Goal: Task Accomplishment & Management: Use online tool/utility

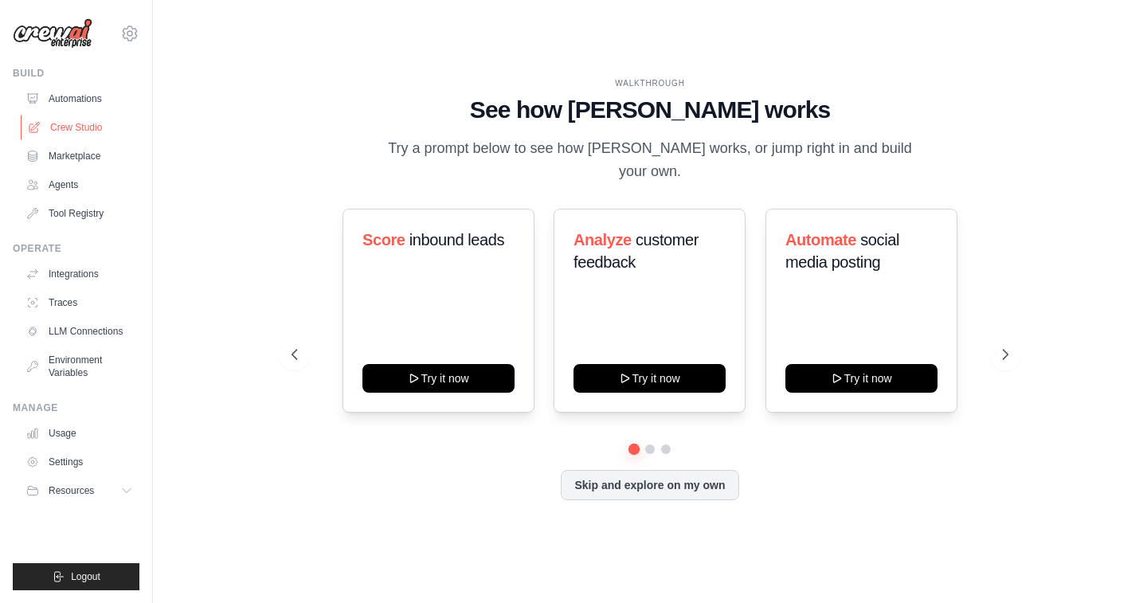
click at [62, 127] on link "Crew Studio" at bounding box center [81, 127] width 120 height 25
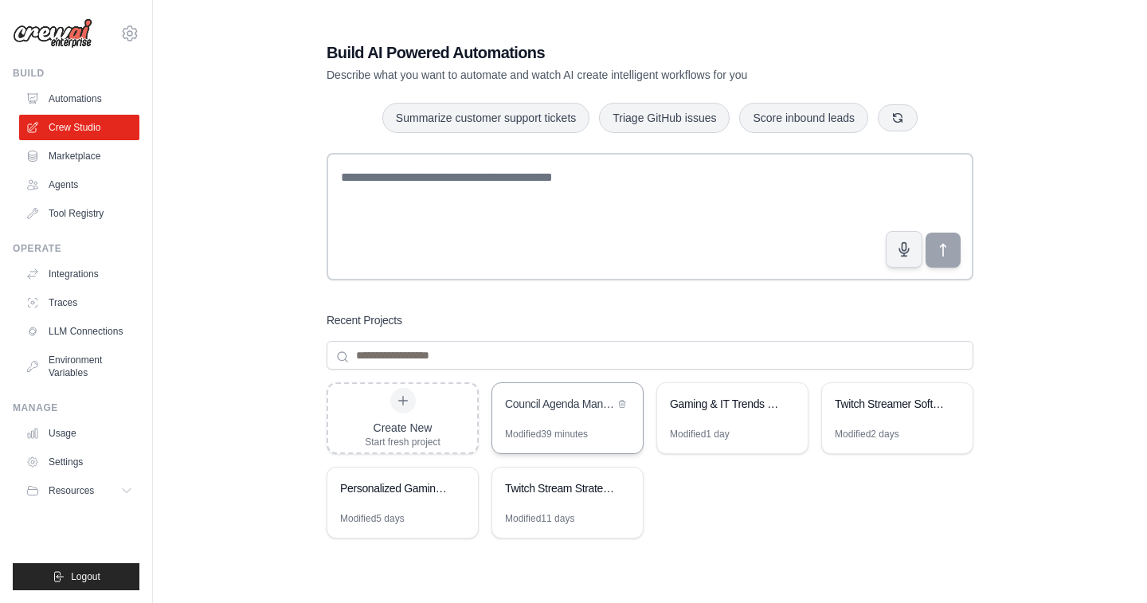
click at [578, 422] on div "Council Agenda Management System Advisory" at bounding box center [567, 405] width 151 height 45
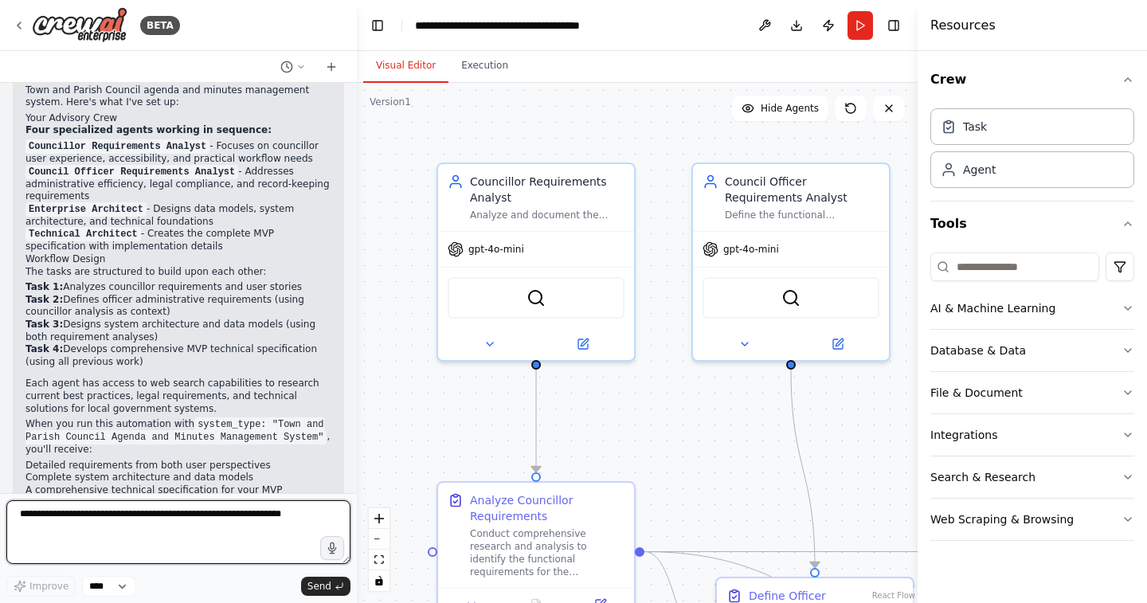
click at [272, 514] on textarea at bounding box center [178, 532] width 344 height 64
type textarea "**********"
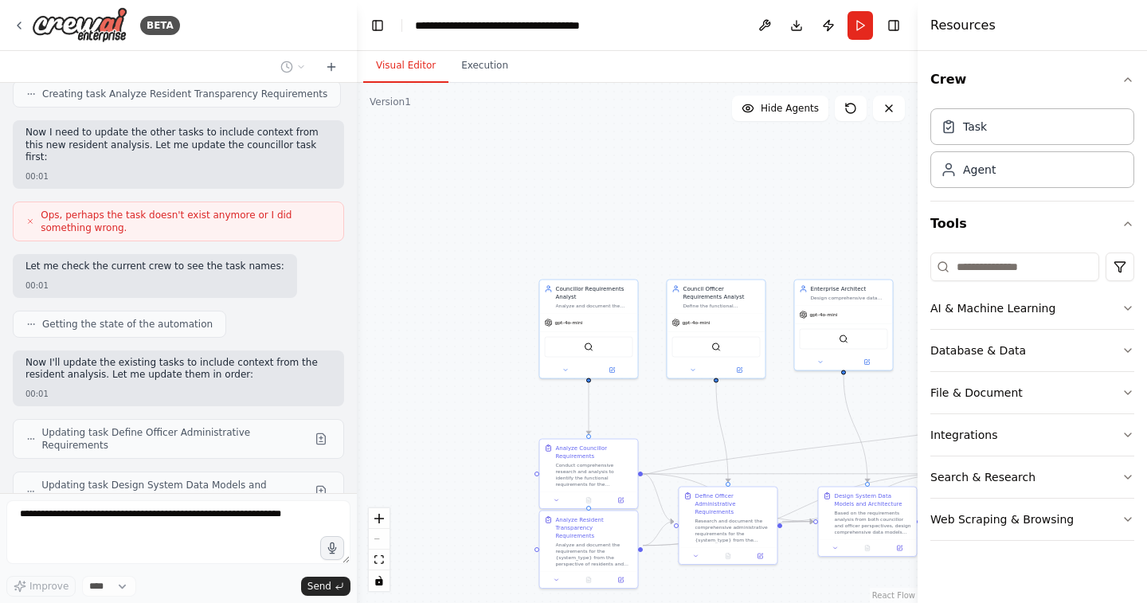
scroll to position [2062, 0]
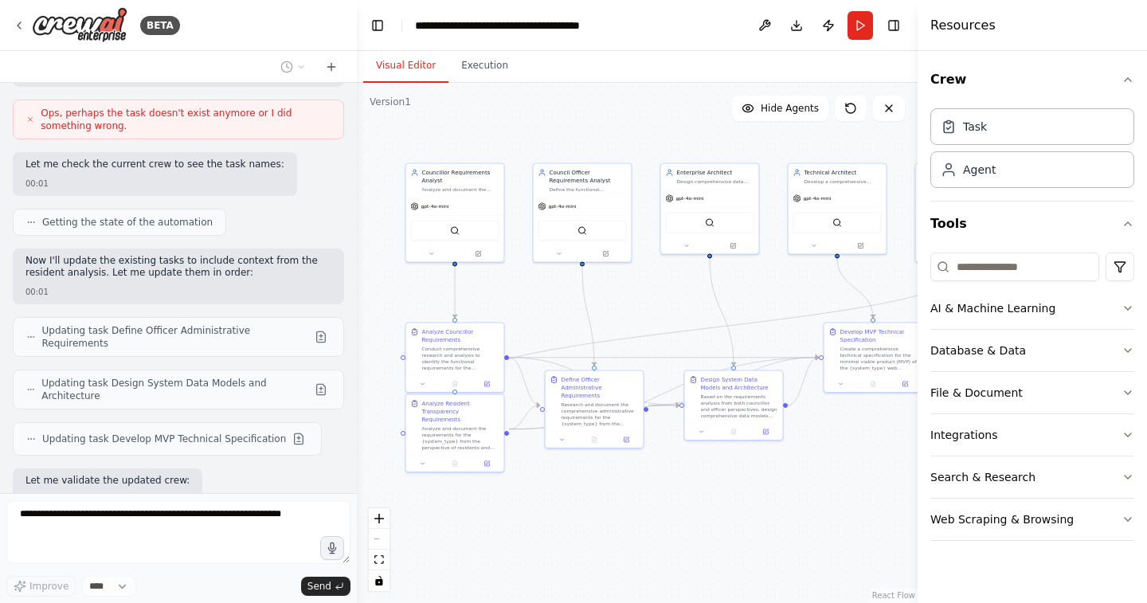
drag, startPoint x: 689, startPoint y: 432, endPoint x: 555, endPoint y: 316, distance: 177.3
click at [555, 316] on div ".deletable-edge-delete-btn { width: 20px; height: 20px; border: 0px solid #ffff…" at bounding box center [637, 343] width 561 height 520
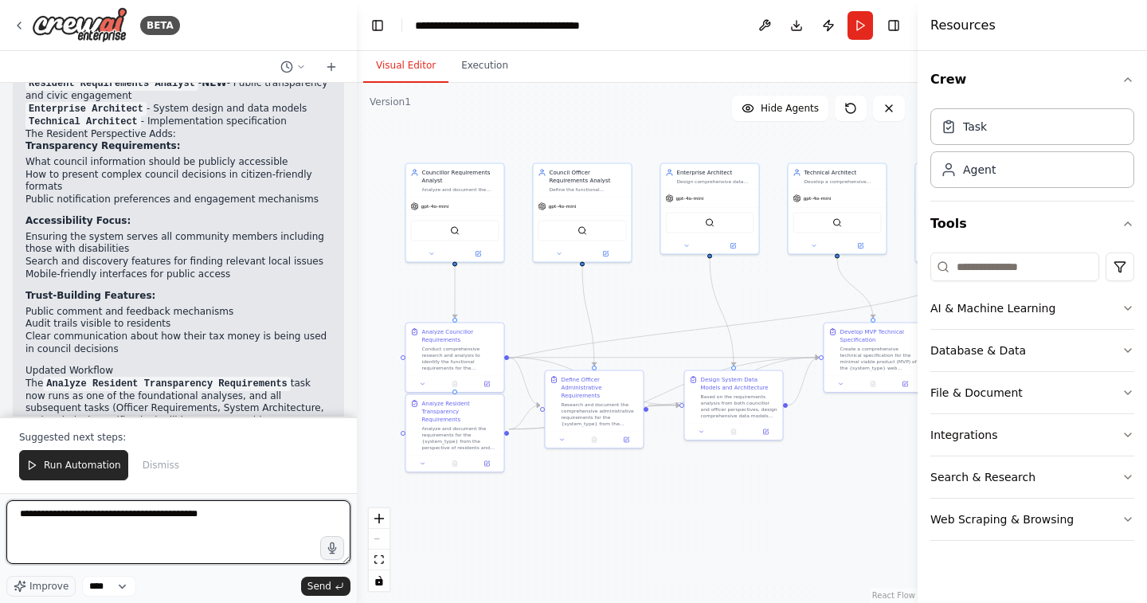
scroll to position [2768, 0]
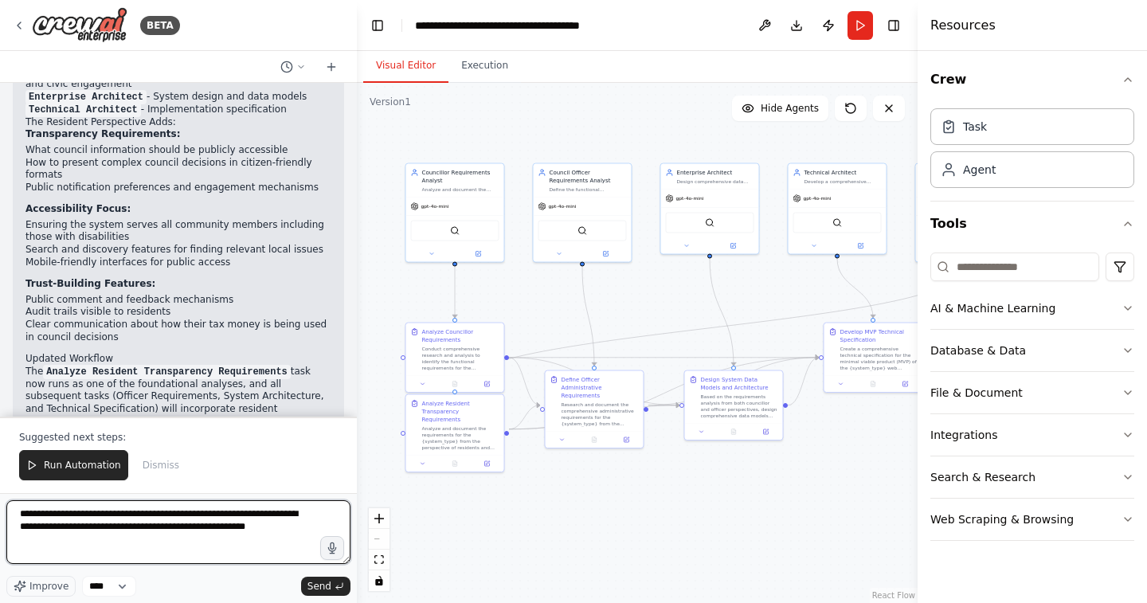
type textarea "**********"
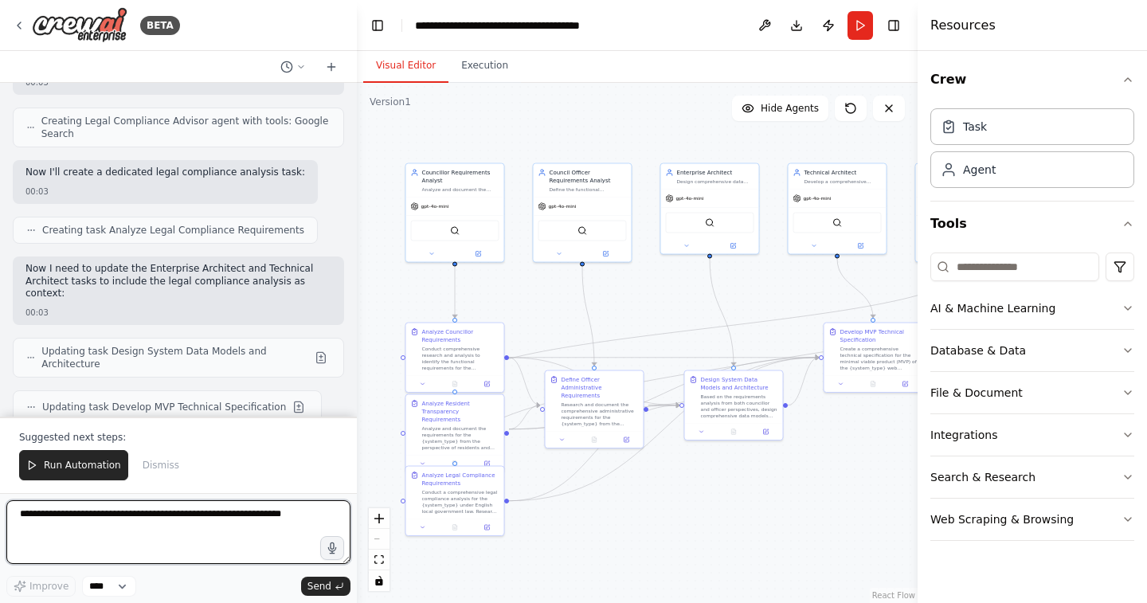
scroll to position [3435, 0]
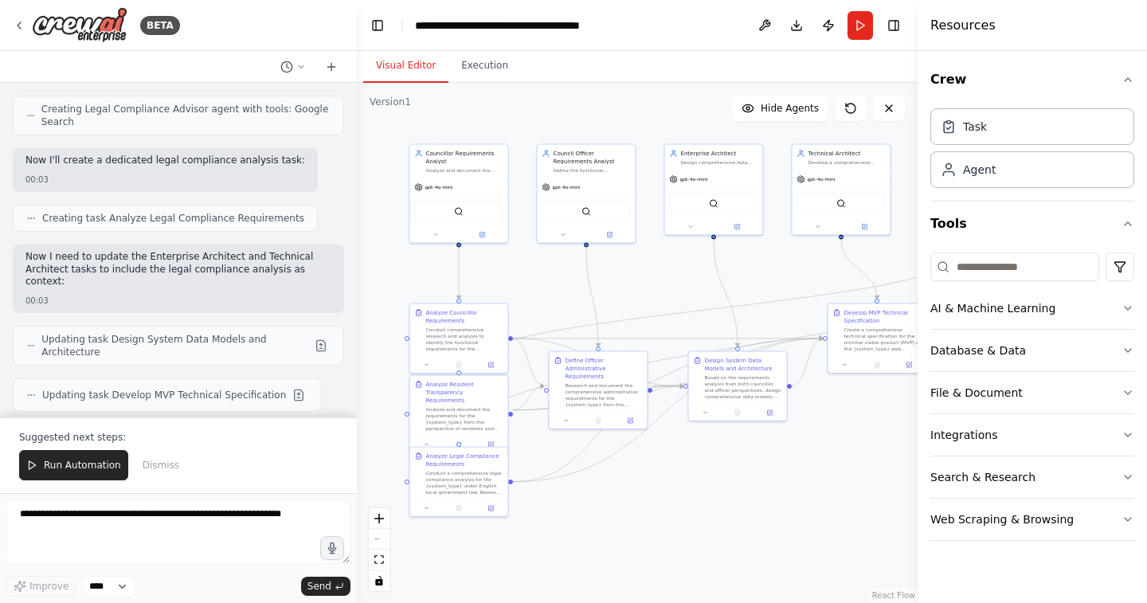
drag, startPoint x: 738, startPoint y: 484, endPoint x: 742, endPoint y: 465, distance: 19.5
click at [742, 465] on div ".deletable-edge-delete-btn { width: 20px; height: 20px; border: 0px solid #ffff…" at bounding box center [637, 343] width 561 height 520
click at [96, 468] on span "Run Automation" at bounding box center [82, 465] width 77 height 13
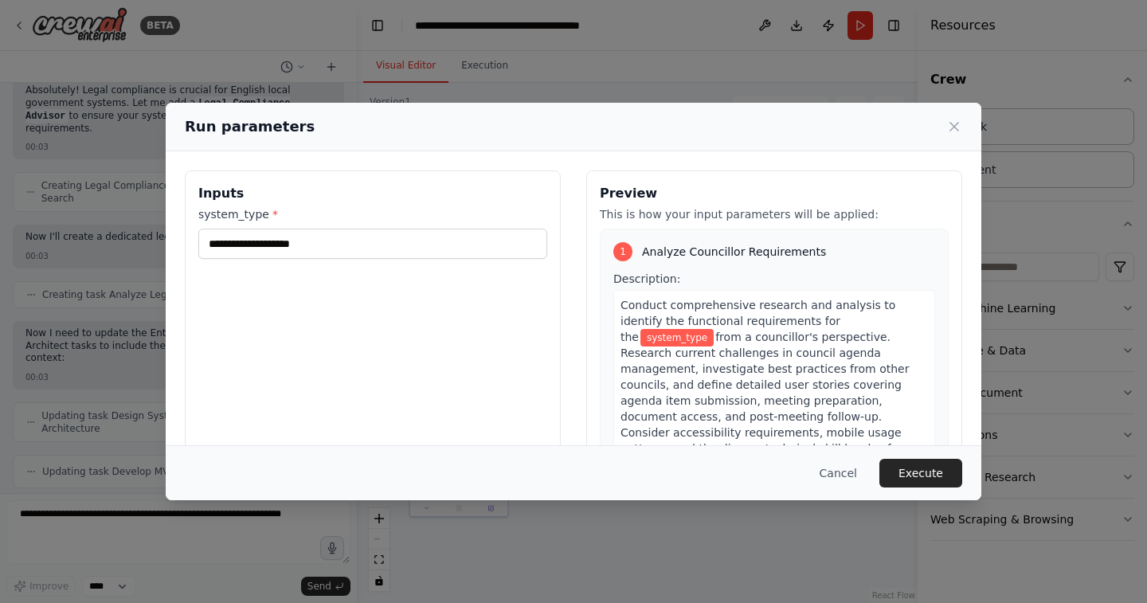
type input "**********"
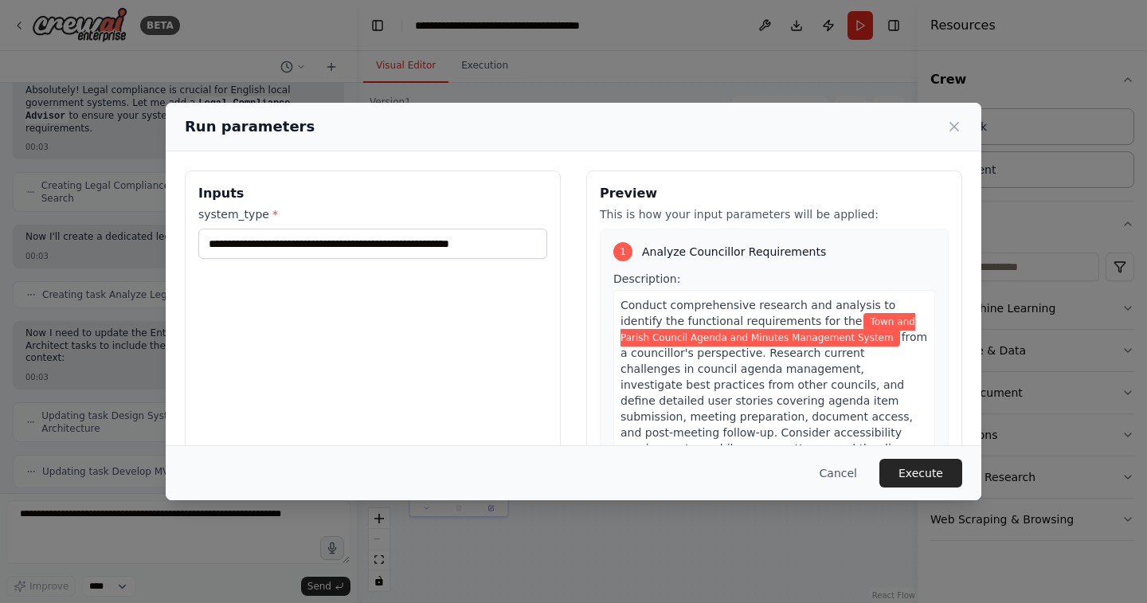
scroll to position [0, 0]
click at [918, 465] on button "Execute" at bounding box center [921, 473] width 83 height 29
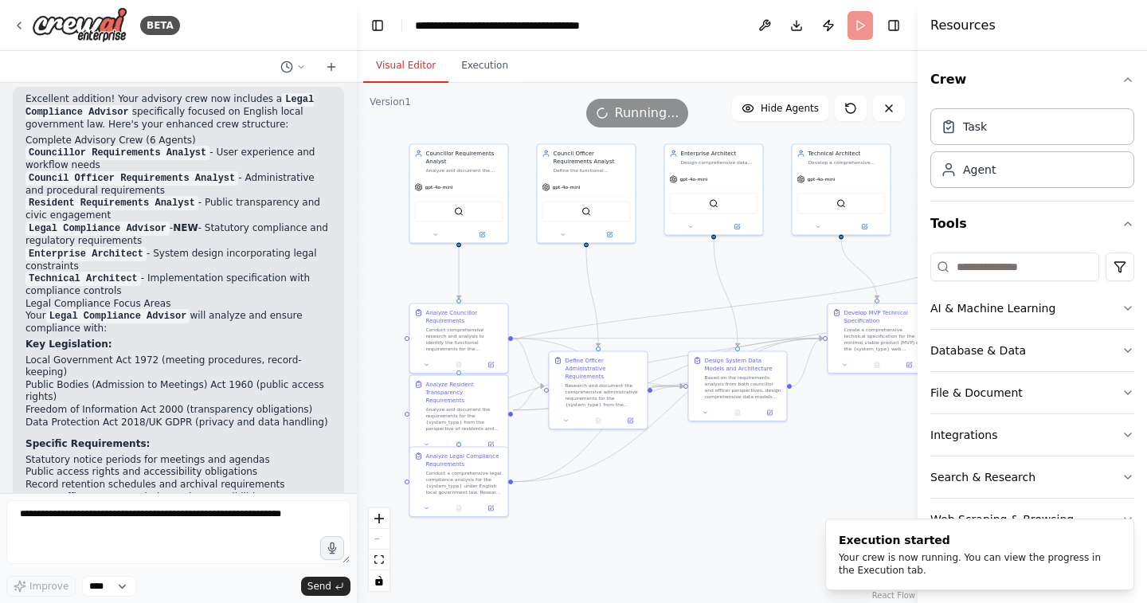
scroll to position [3961, 0]
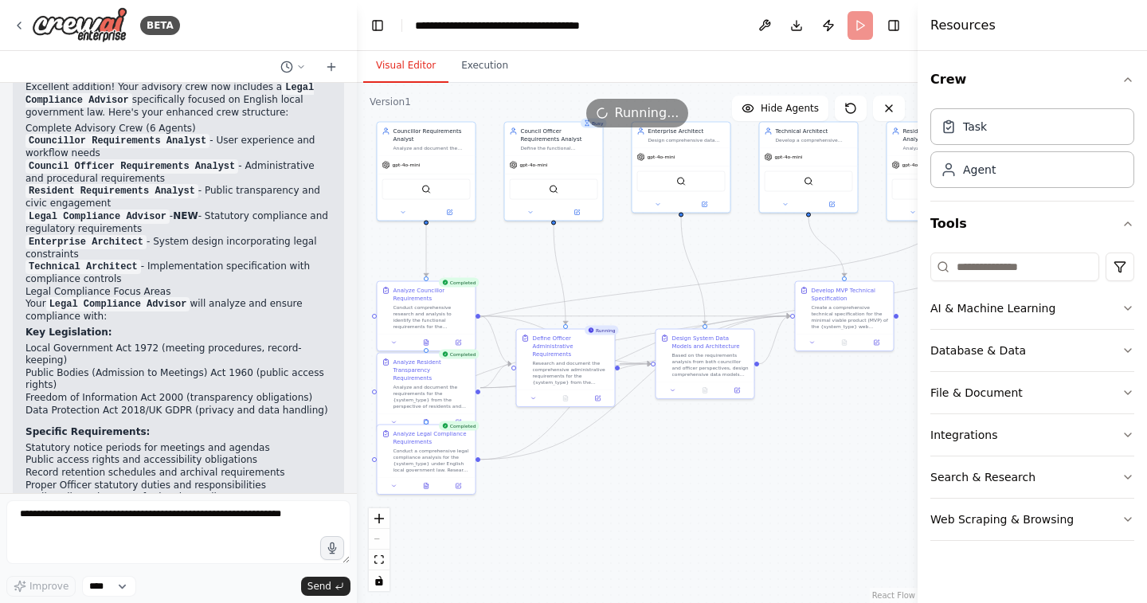
drag, startPoint x: 833, startPoint y: 477, endPoint x: 801, endPoint y: 455, distance: 39.6
click at [801, 455] on div ".deletable-edge-delete-btn { width: 20px; height: 20px; border: 0px solid #ffff…" at bounding box center [637, 343] width 561 height 520
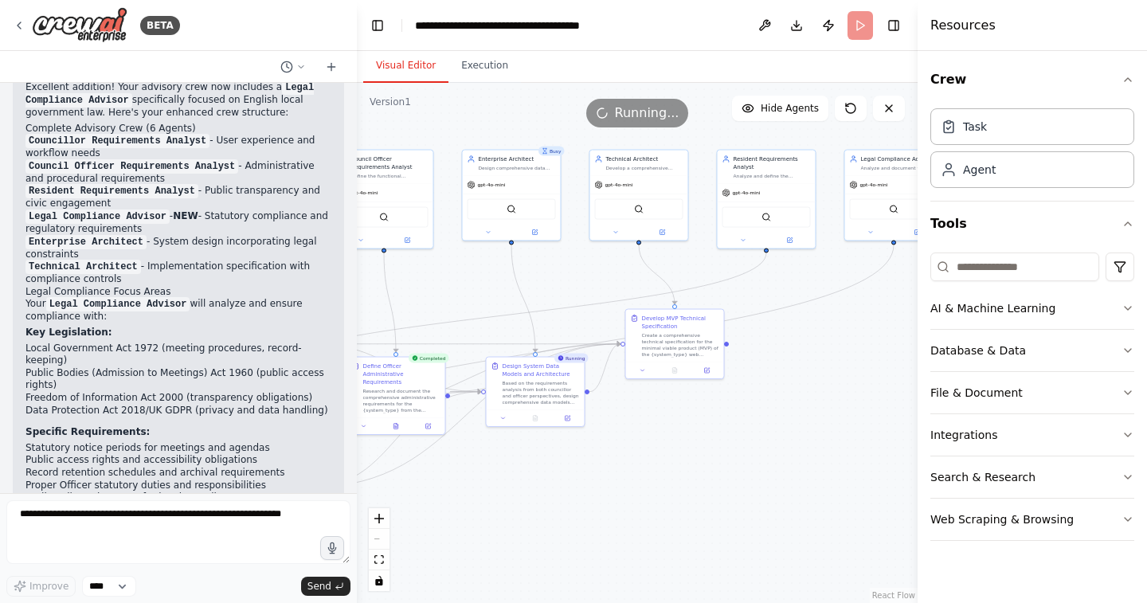
drag, startPoint x: 837, startPoint y: 453, endPoint x: 667, endPoint y: 480, distance: 172.0
click at [667, 480] on div ".deletable-edge-delete-btn { width: 20px; height: 20px; border: 0px solid #ffff…" at bounding box center [637, 343] width 561 height 520
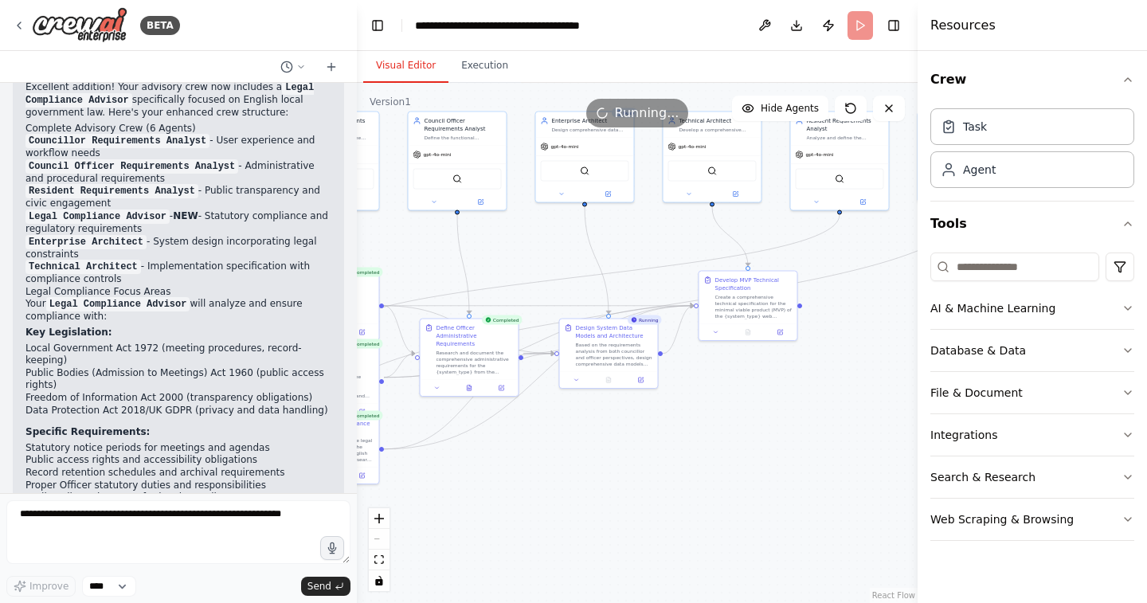
drag, startPoint x: 648, startPoint y: 484, endPoint x: 727, endPoint y: 445, distance: 89.1
click at [727, 445] on div ".deletable-edge-delete-btn { width: 20px; height: 20px; border: 0px solid #ffff…" at bounding box center [637, 343] width 561 height 520
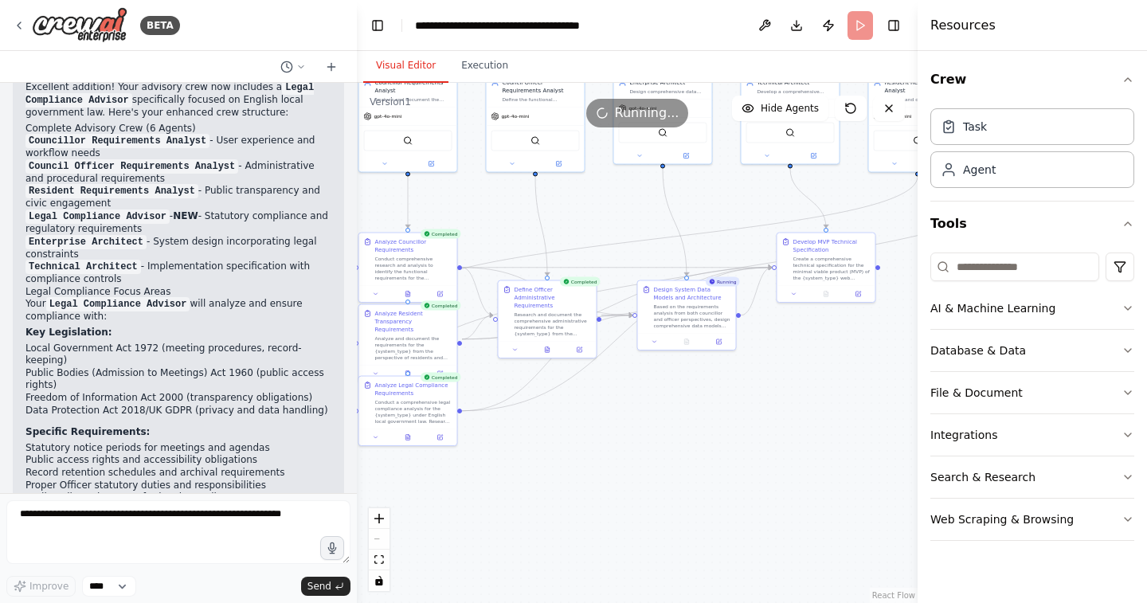
drag, startPoint x: 727, startPoint y: 445, endPoint x: 801, endPoint y: 408, distance: 82.0
click at [801, 408] on div ".deletable-edge-delete-btn { width: 20px; height: 20px; border: 0px solid #ffff…" at bounding box center [637, 343] width 561 height 520
click at [688, 343] on button at bounding box center [688, 340] width 33 height 10
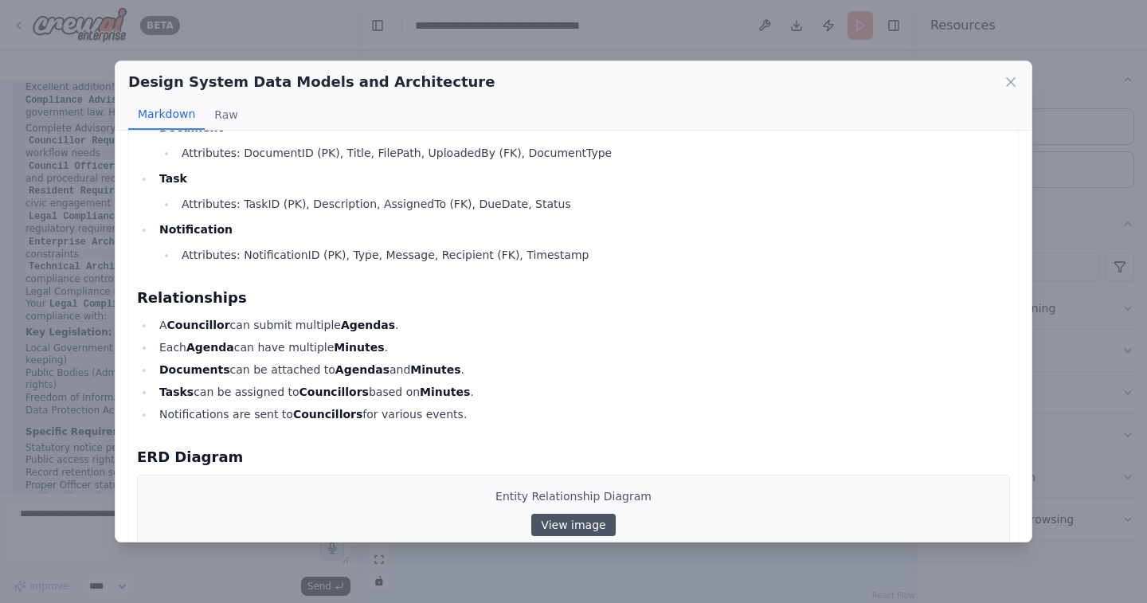
scroll to position [453, 0]
click at [1057, 288] on div "Design System Data Models and Architecture Markdown Raw Town and Parish Council…" at bounding box center [573, 301] width 1147 height 603
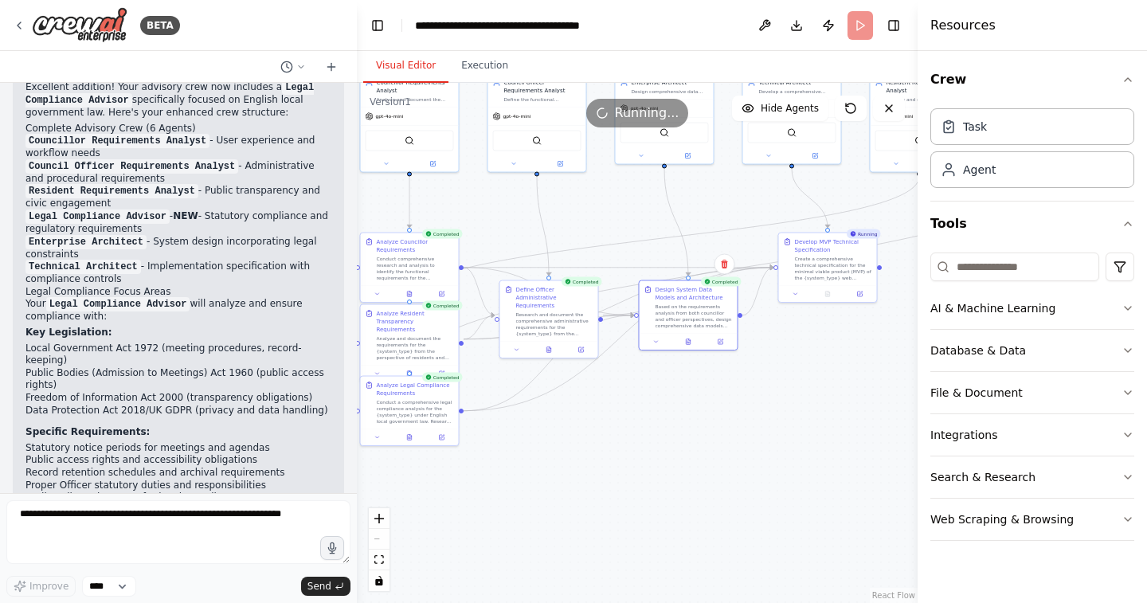
click at [766, 447] on div ".deletable-edge-delete-btn { width: 20px; height: 20px; border: 0px solid #ffff…" at bounding box center [637, 343] width 561 height 520
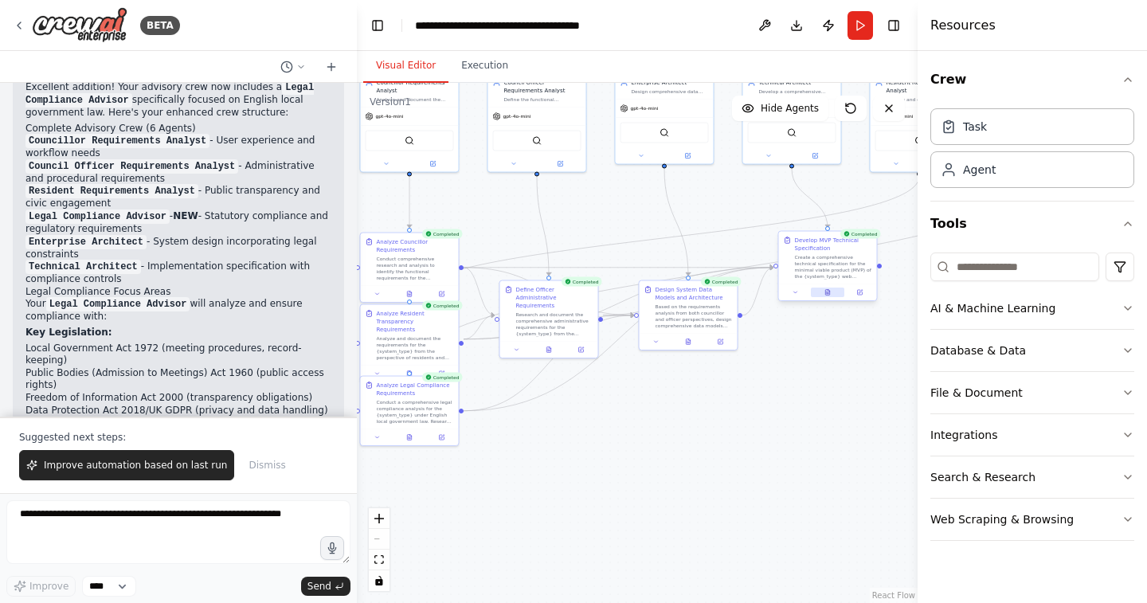
click at [826, 294] on icon at bounding box center [827, 293] width 4 height 6
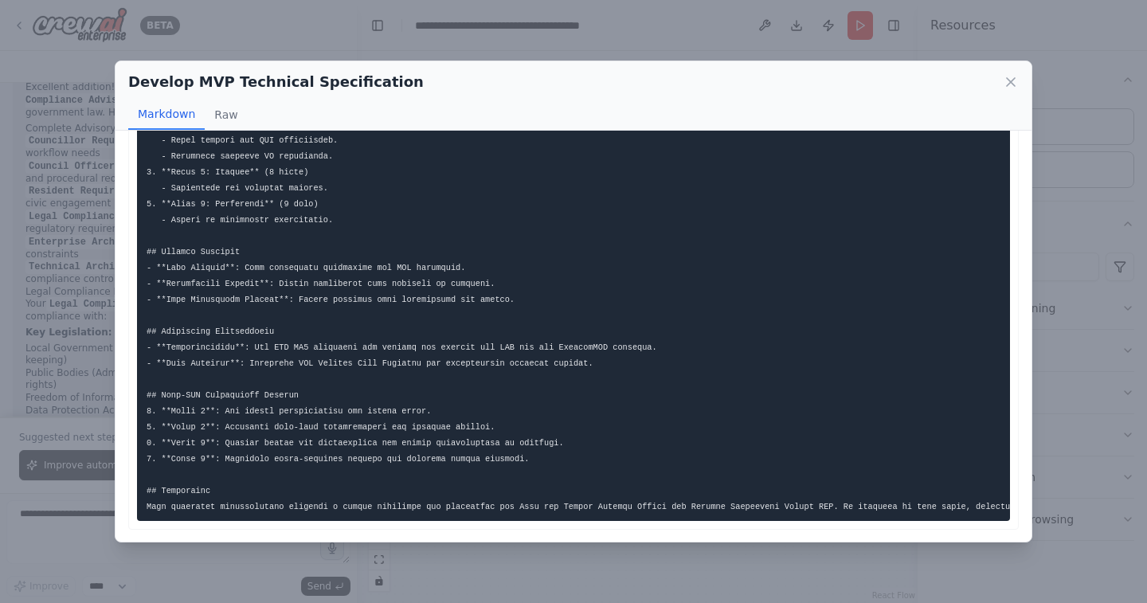
scroll to position [1429, 0]
click at [1009, 79] on icon at bounding box center [1011, 82] width 16 height 16
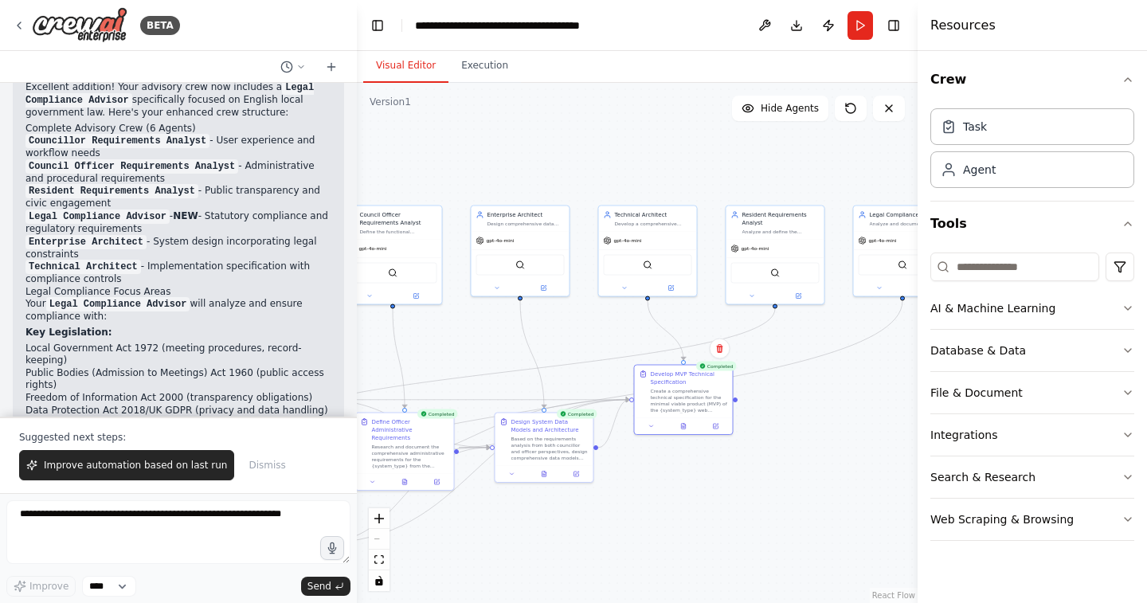
drag, startPoint x: 774, startPoint y: 187, endPoint x: 629, endPoint y: 319, distance: 196.3
click at [629, 319] on div ".deletable-edge-delete-btn { width: 20px; height: 20px; border: 0px solid #ffff…" at bounding box center [637, 343] width 561 height 520
click at [673, 286] on icon at bounding box center [670, 287] width 6 height 6
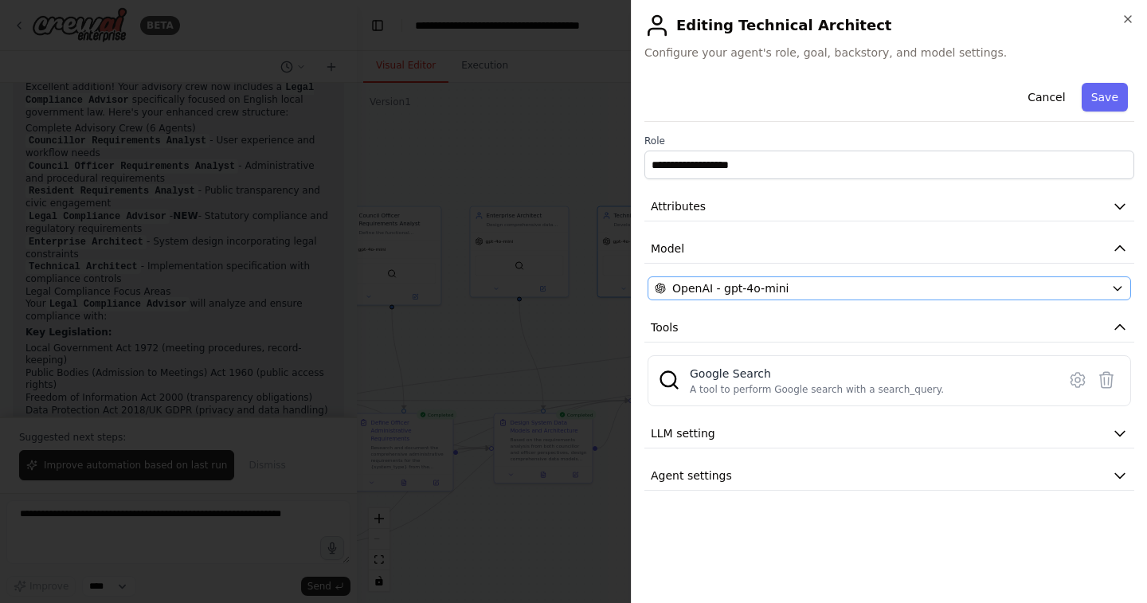
click at [777, 284] on span "OpenAI - gpt-4o-mini" at bounding box center [730, 288] width 116 height 16
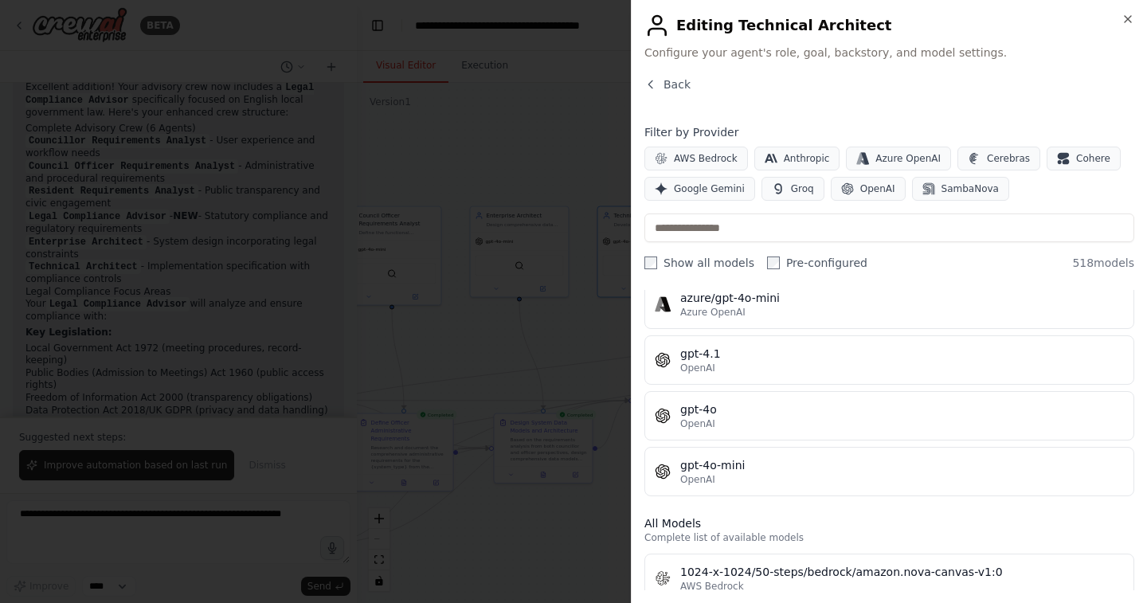
scroll to position [230, 0]
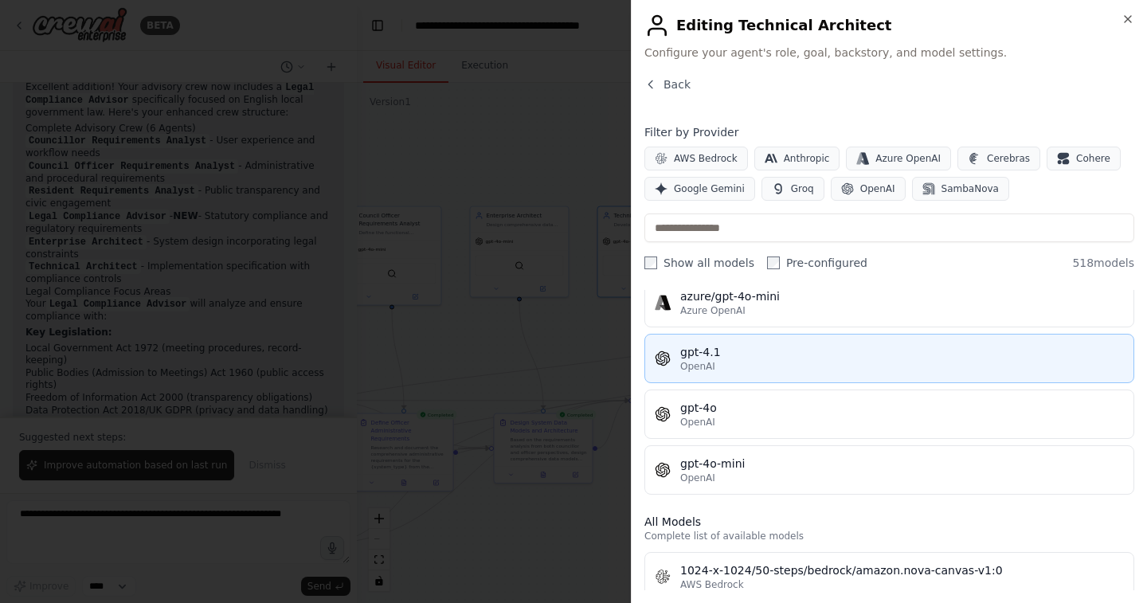
click at [770, 360] on div "OpenAI" at bounding box center [902, 366] width 444 height 13
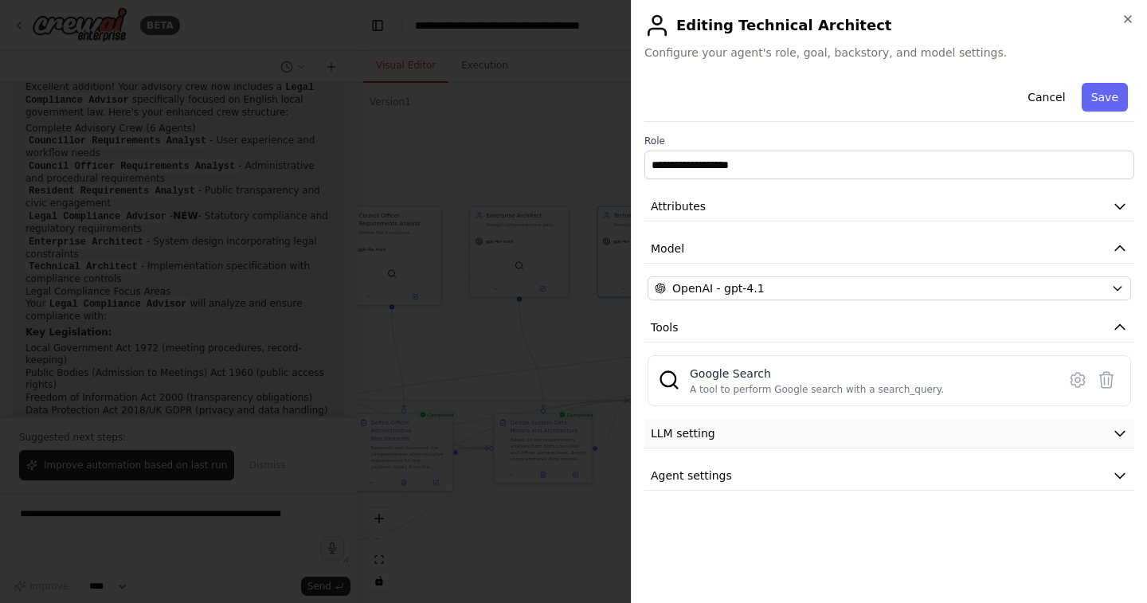
click at [864, 433] on button "LLM setting" at bounding box center [890, 433] width 490 height 29
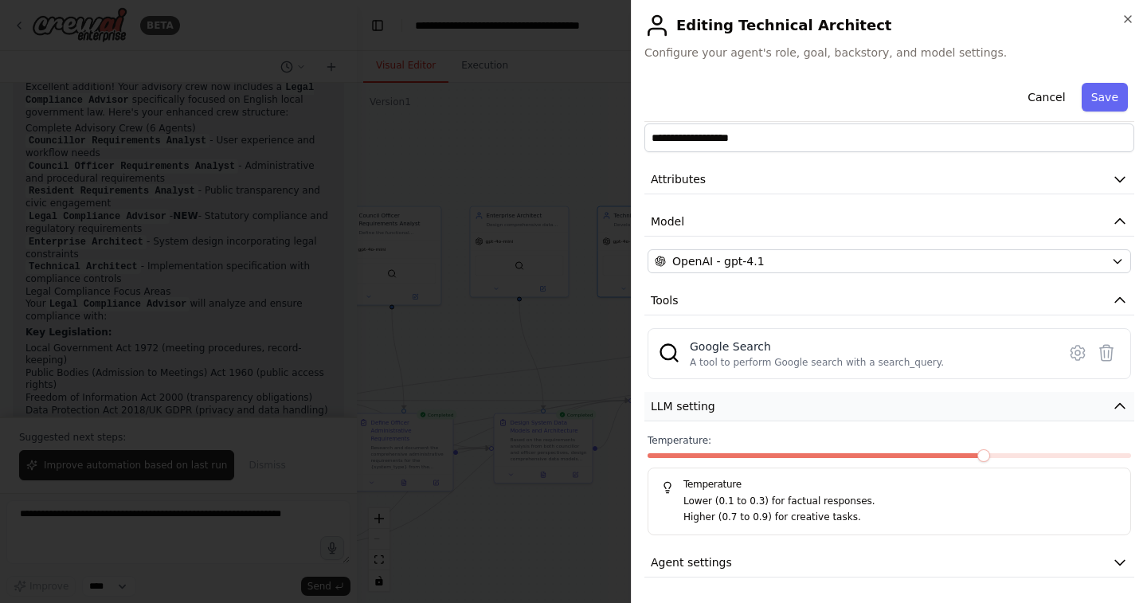
scroll to position [26, 0]
click at [826, 560] on button "Agent settings" at bounding box center [890, 563] width 490 height 29
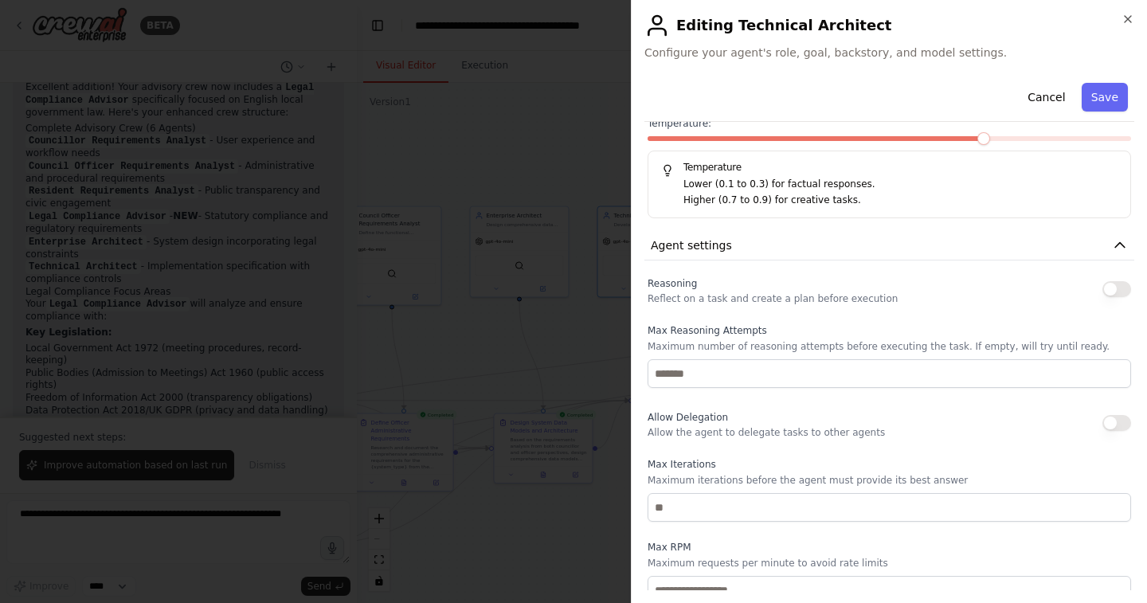
scroll to position [346, 0]
click at [1119, 292] on button "button" at bounding box center [1117, 288] width 29 height 16
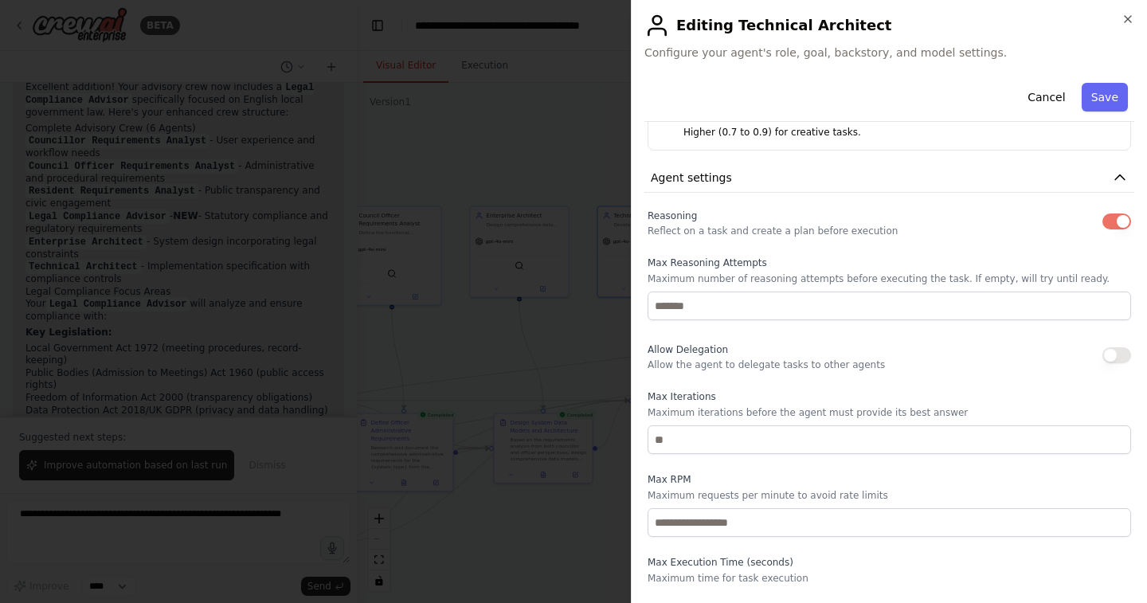
scroll to position [417, 0]
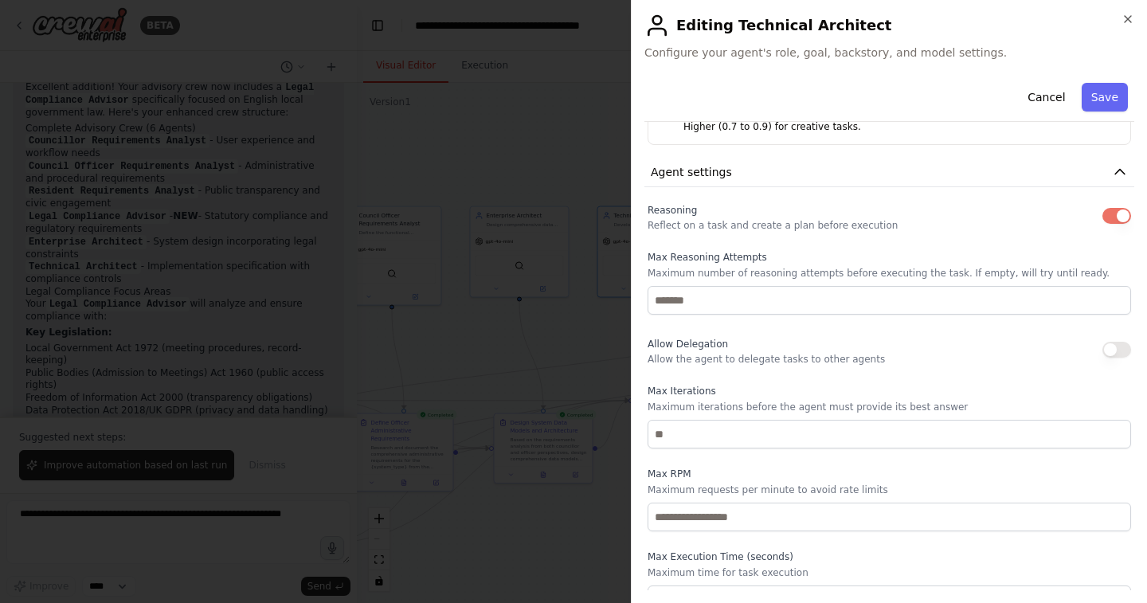
click at [1108, 345] on button "button" at bounding box center [1117, 350] width 29 height 16
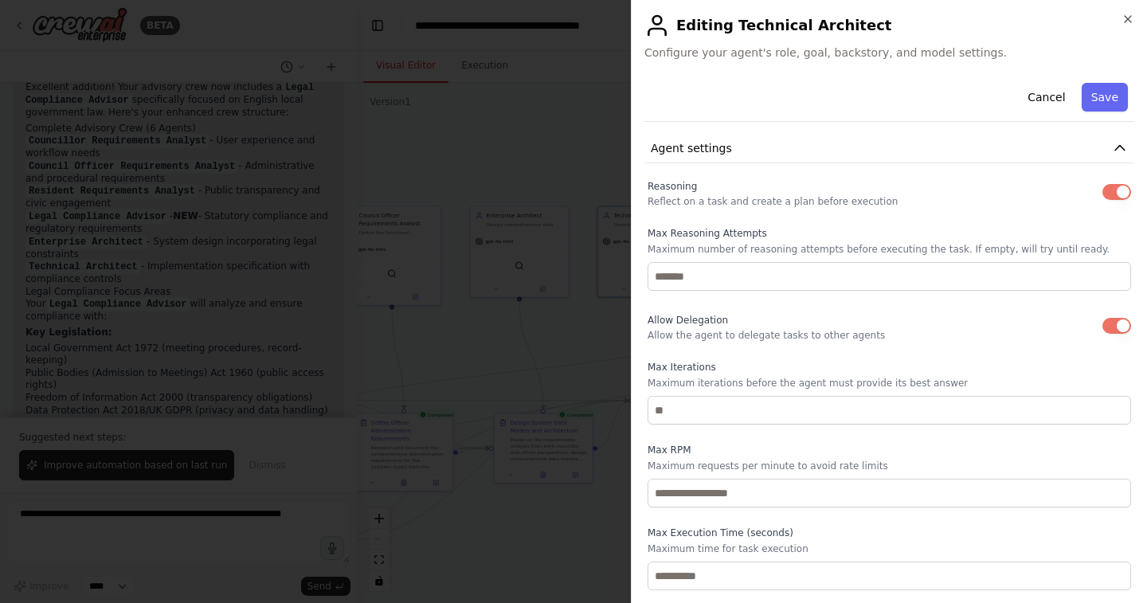
scroll to position [441, 0]
click at [1107, 93] on button "Save" at bounding box center [1105, 97] width 46 height 29
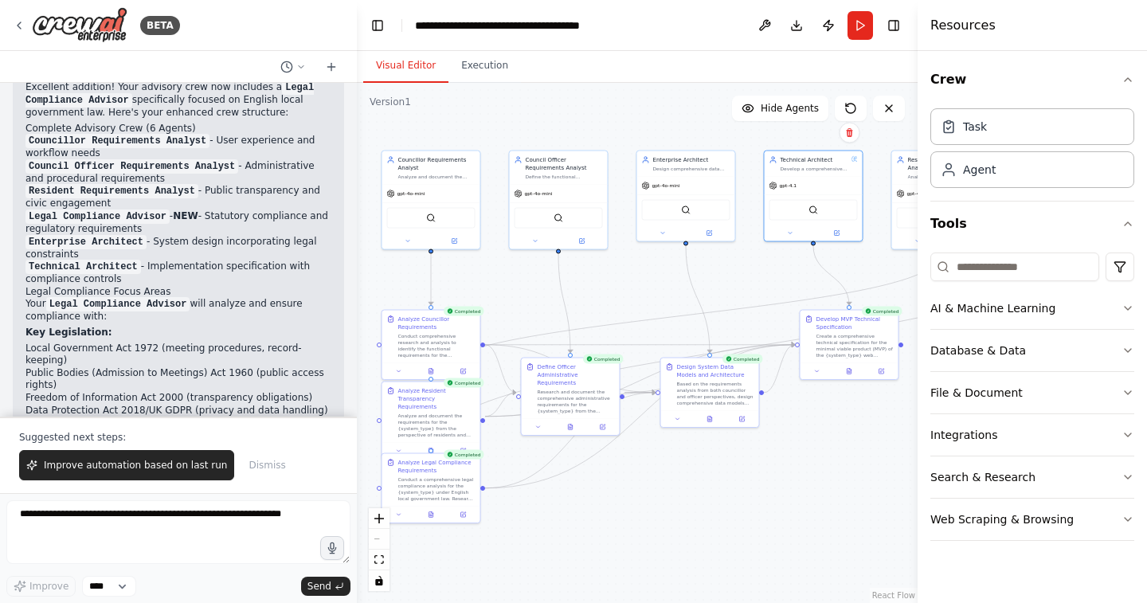
drag, startPoint x: 739, startPoint y: 496, endPoint x: 906, endPoint y: 440, distance: 175.6
click at [906, 440] on div ".deletable-edge-delete-btn { width: 20px; height: 20px; border: 0px solid #ffff…" at bounding box center [637, 343] width 561 height 520
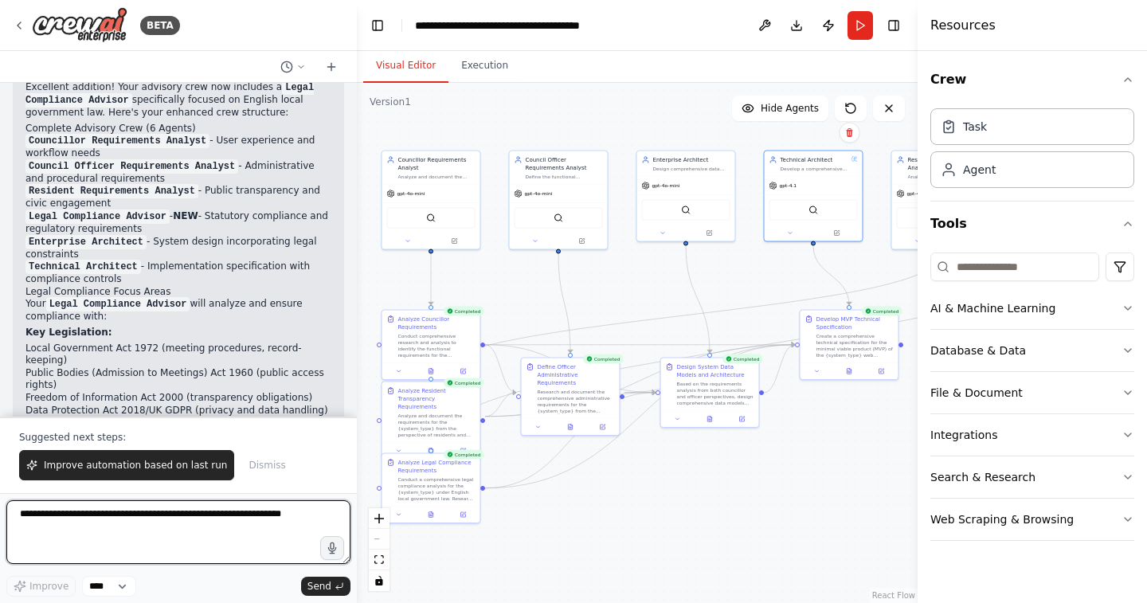
click at [233, 519] on textarea at bounding box center [178, 532] width 344 height 64
type textarea "*"
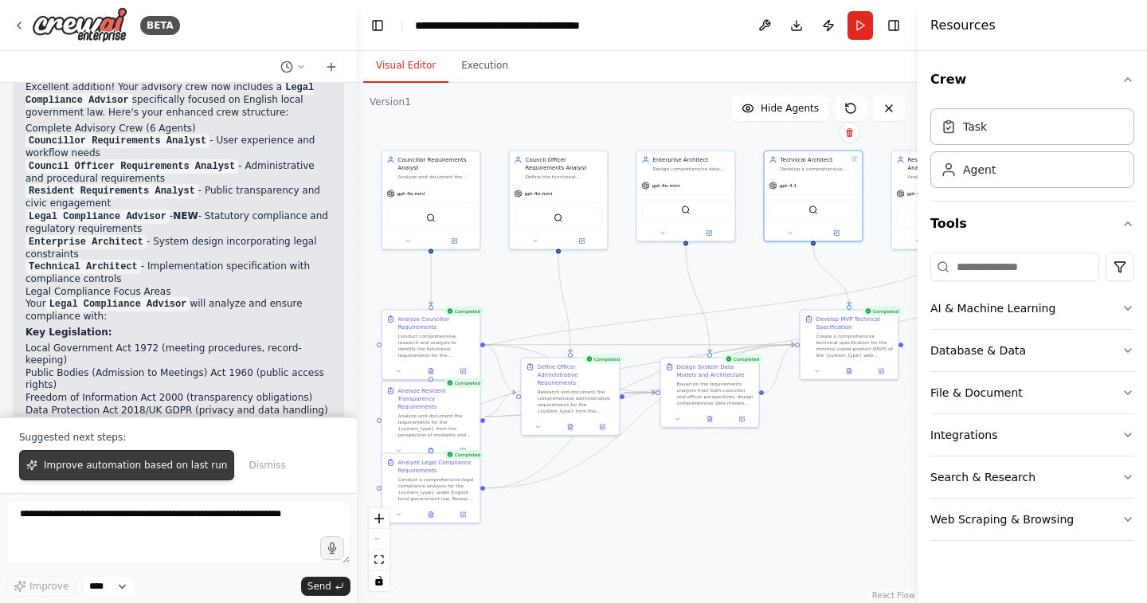
click at [139, 452] on button "Improve automation based on last run" at bounding box center [126, 465] width 215 height 30
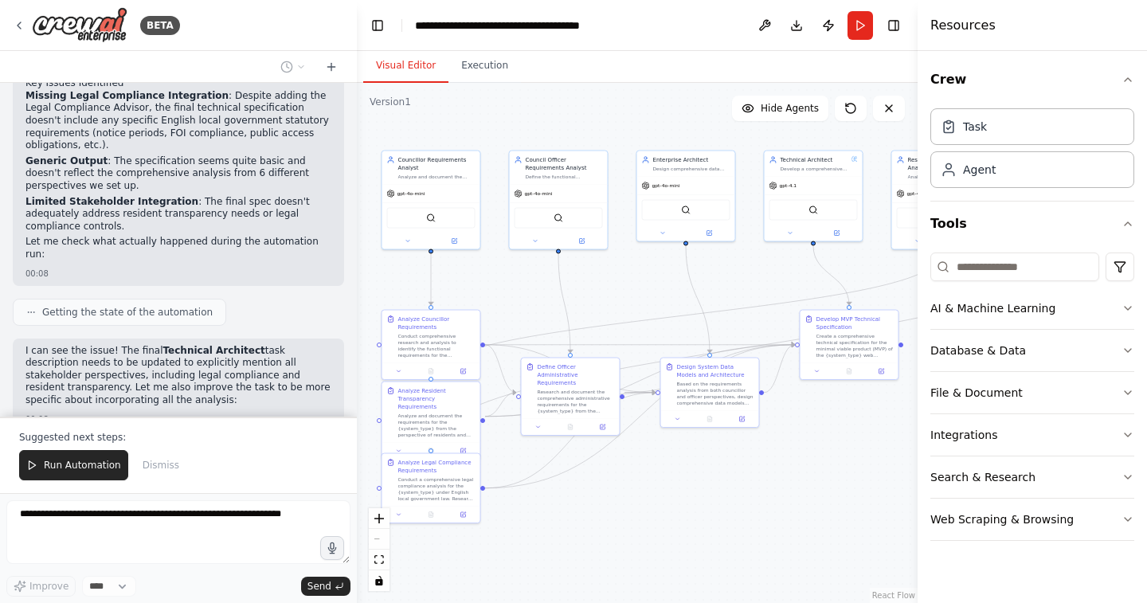
scroll to position [0, 0]
click at [80, 465] on span "Run Automation" at bounding box center [82, 465] width 77 height 13
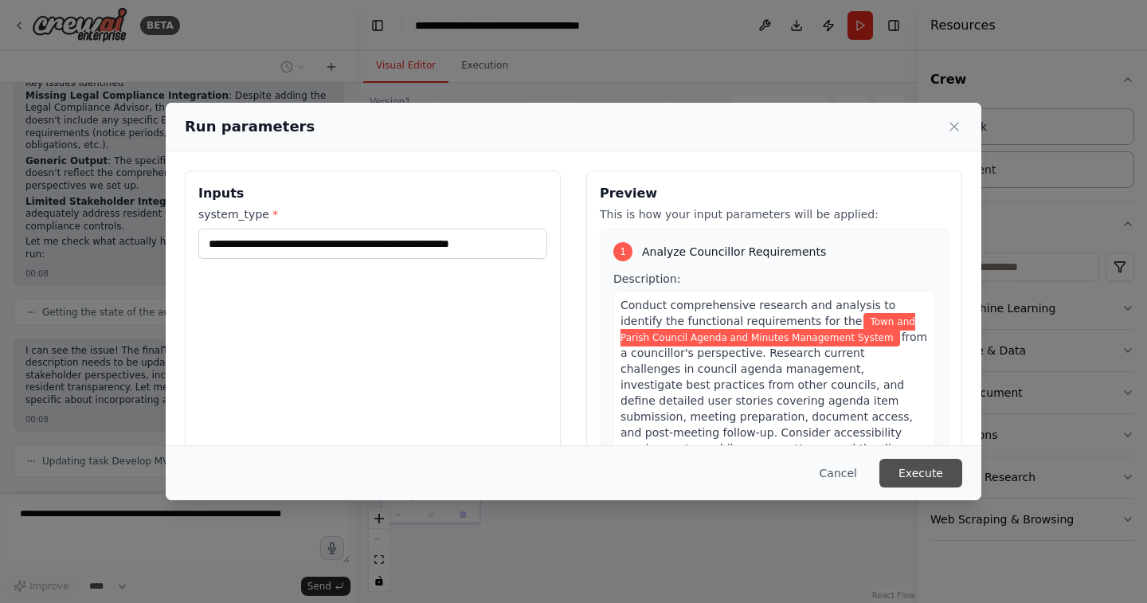
click at [916, 472] on button "Execute" at bounding box center [921, 473] width 83 height 29
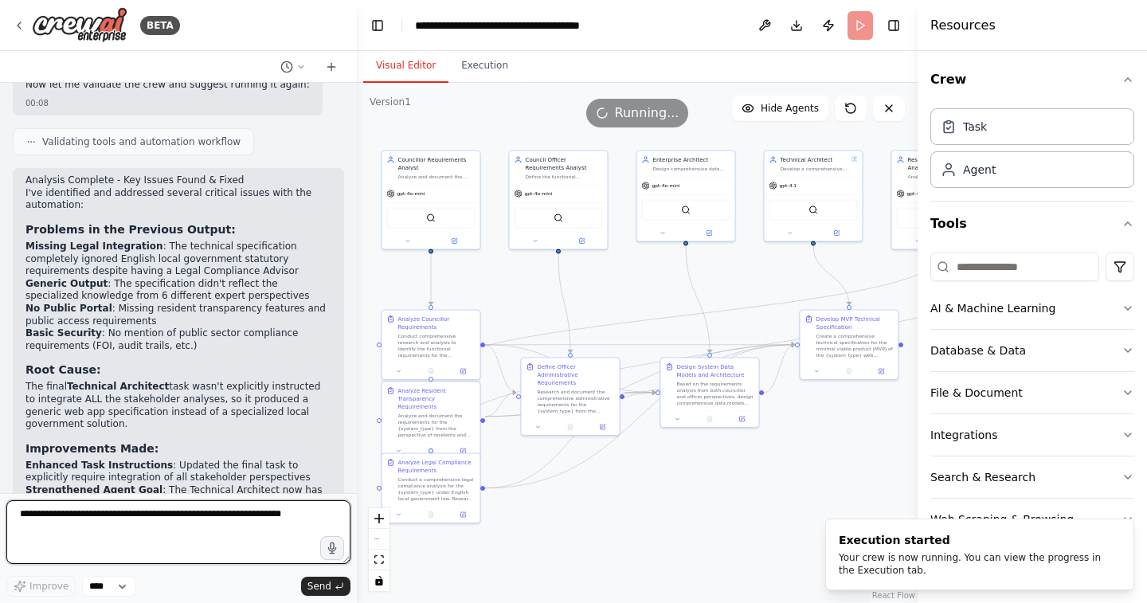
scroll to position [5239, 0]
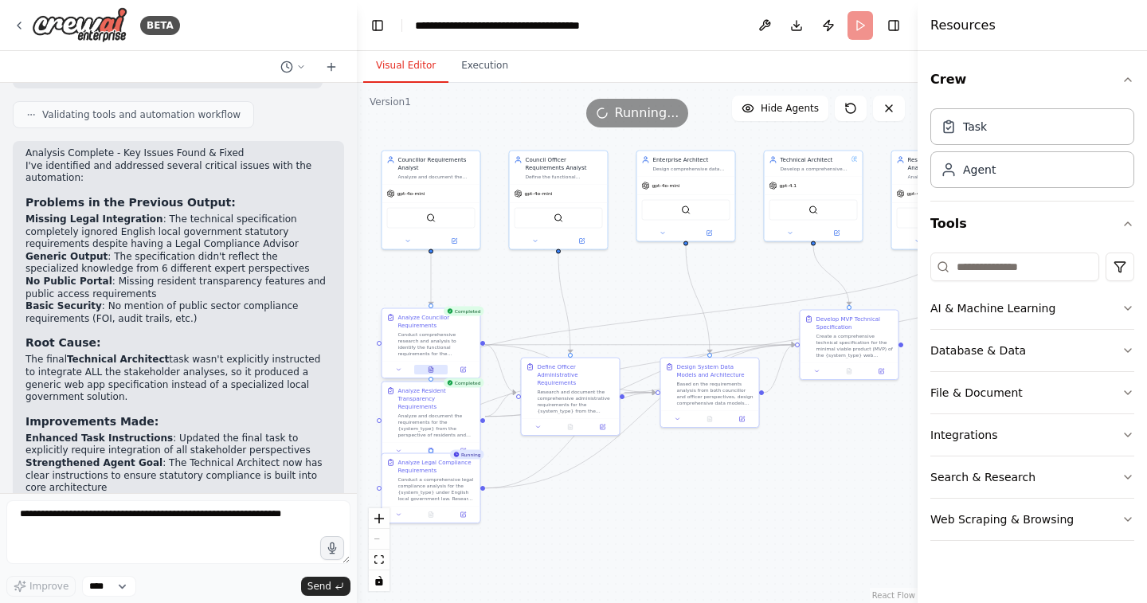
click at [431, 372] on icon at bounding box center [431, 370] width 4 height 6
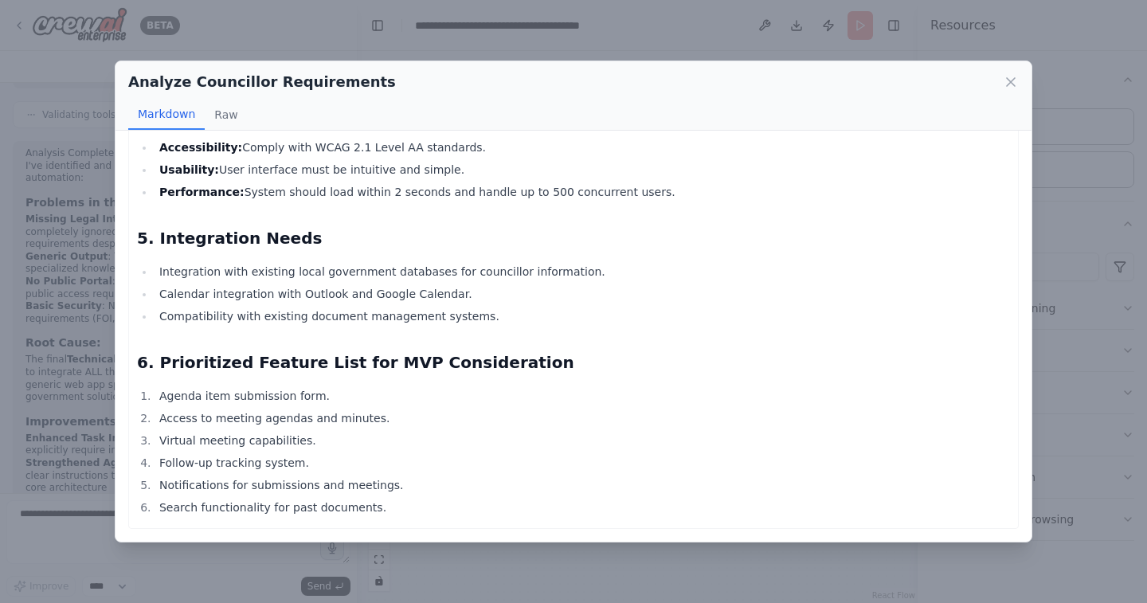
scroll to position [1961, 0]
click at [65, 421] on div "Analyze Councillor Requirements Markdown Raw Town and Parish Council Agenda and…" at bounding box center [573, 301] width 1147 height 603
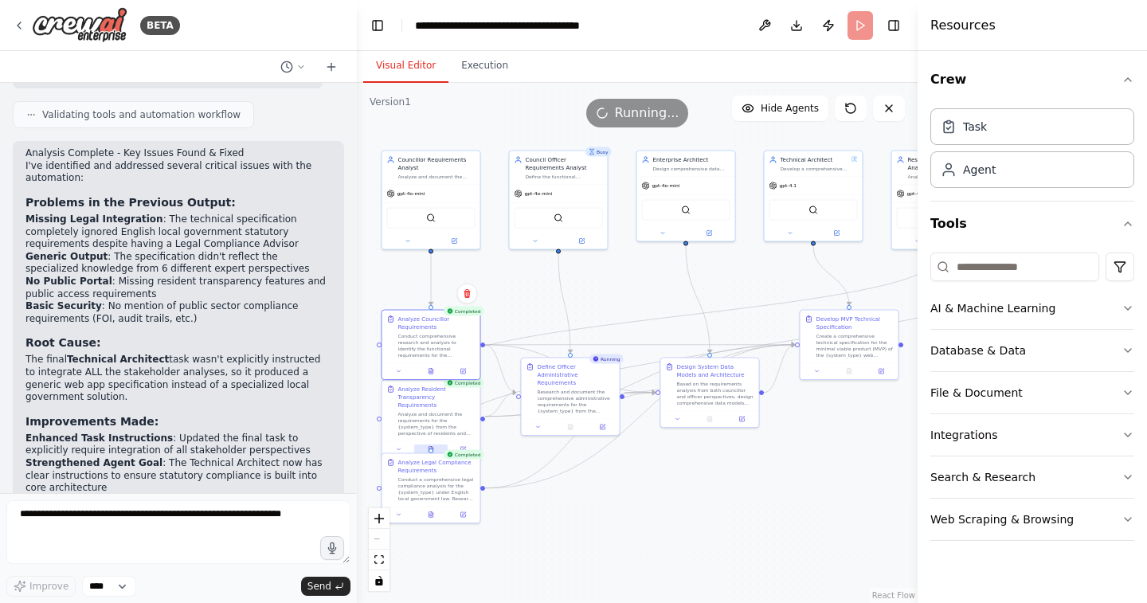
click at [429, 447] on icon at bounding box center [431, 450] width 4 height 6
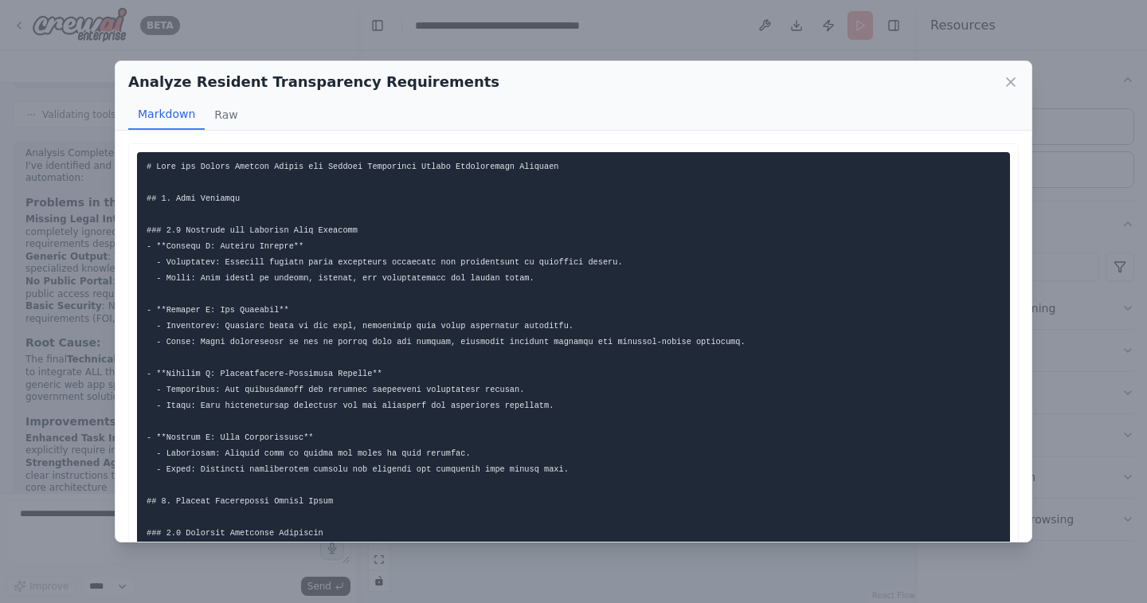
scroll to position [0, 0]
click at [49, 378] on div "Analyze Resident Transparency Requirements Markdown Raw This document should ef…" at bounding box center [573, 301] width 1147 height 603
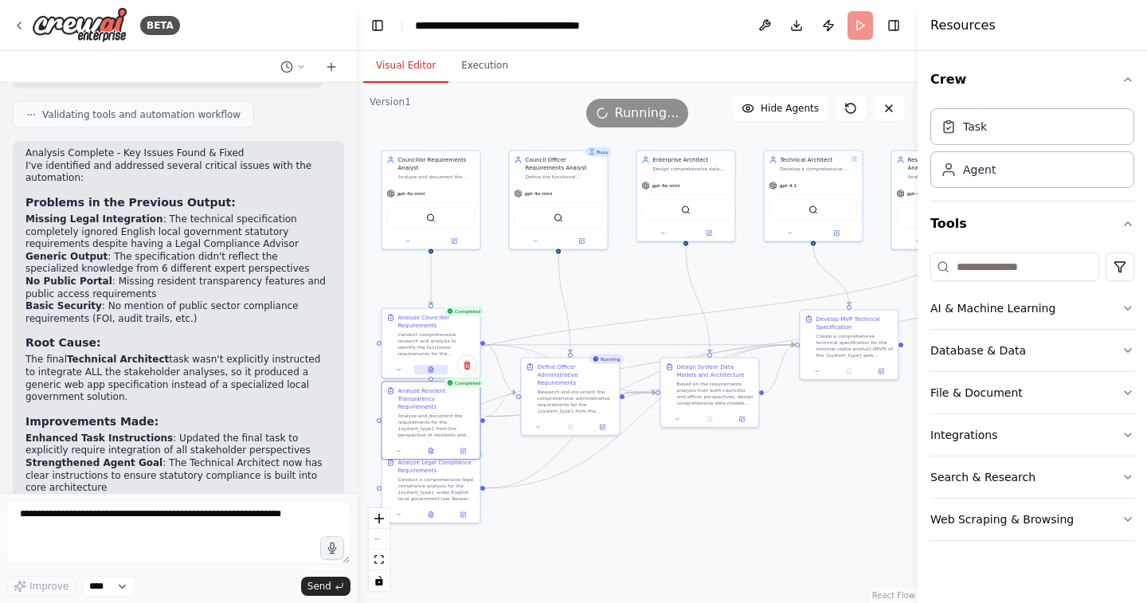
click at [430, 365] on button at bounding box center [430, 370] width 33 height 10
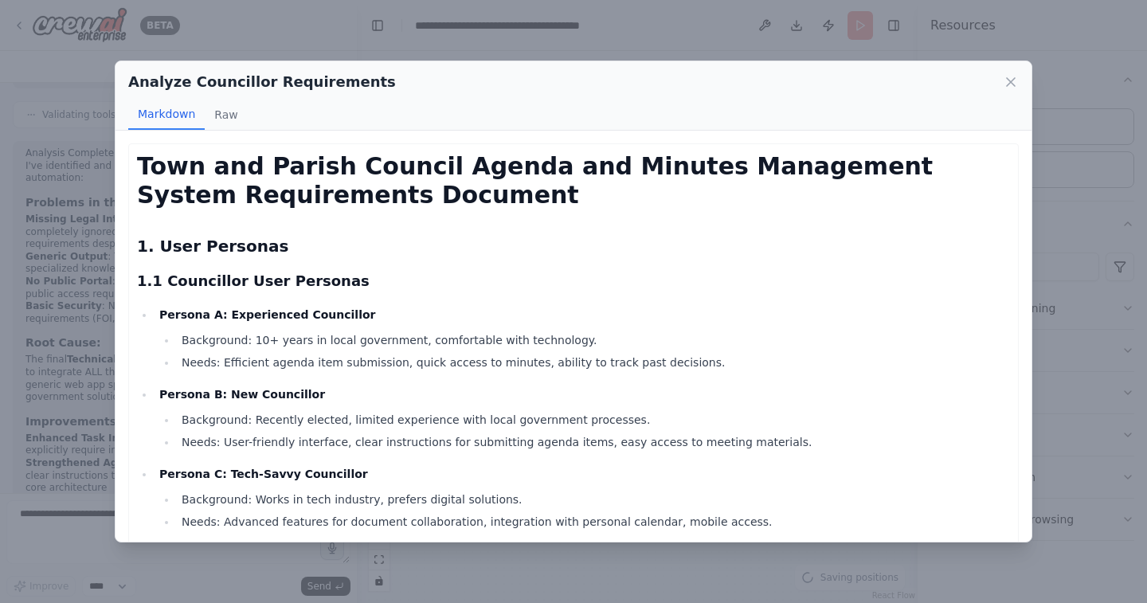
click at [84, 337] on div "Analyze Councillor Requirements Markdown Raw Town and Parish Council Agenda and…" at bounding box center [573, 301] width 1147 height 603
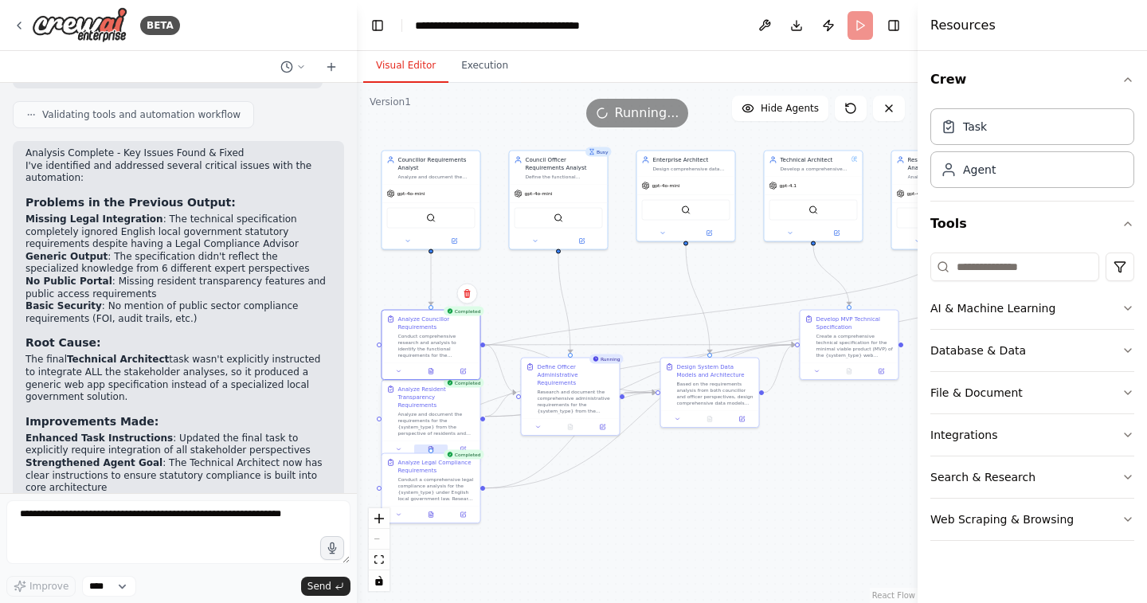
click at [434, 445] on button at bounding box center [430, 450] width 33 height 10
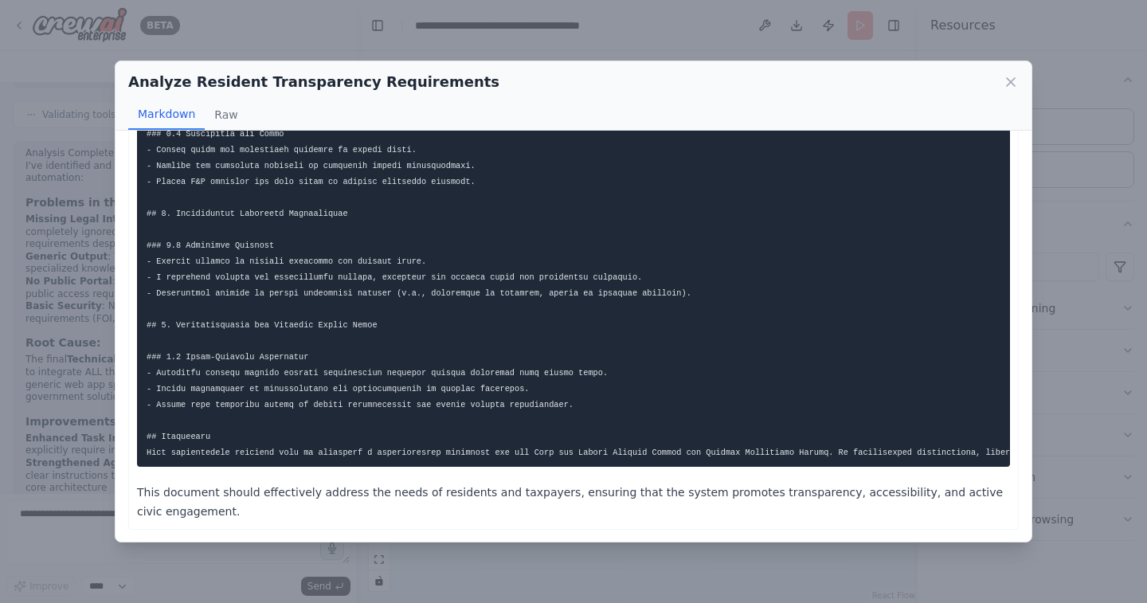
scroll to position [1100, 0]
click at [45, 454] on div "Analyze Resident Transparency Requirements Markdown Raw This document should ef…" at bounding box center [573, 301] width 1147 height 603
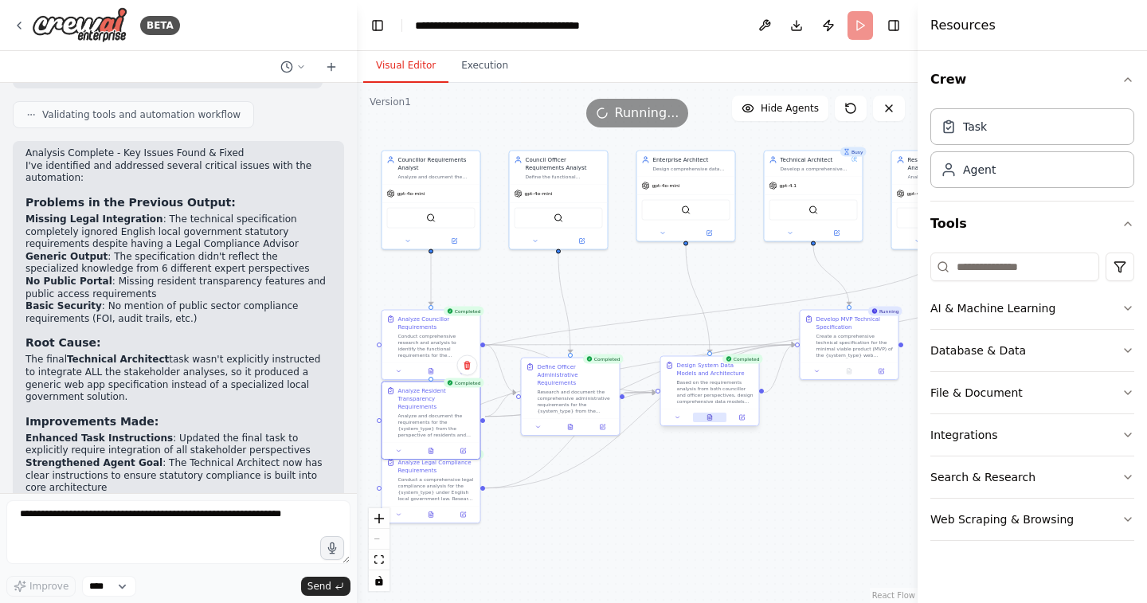
click at [708, 417] on icon at bounding box center [710, 418] width 4 height 6
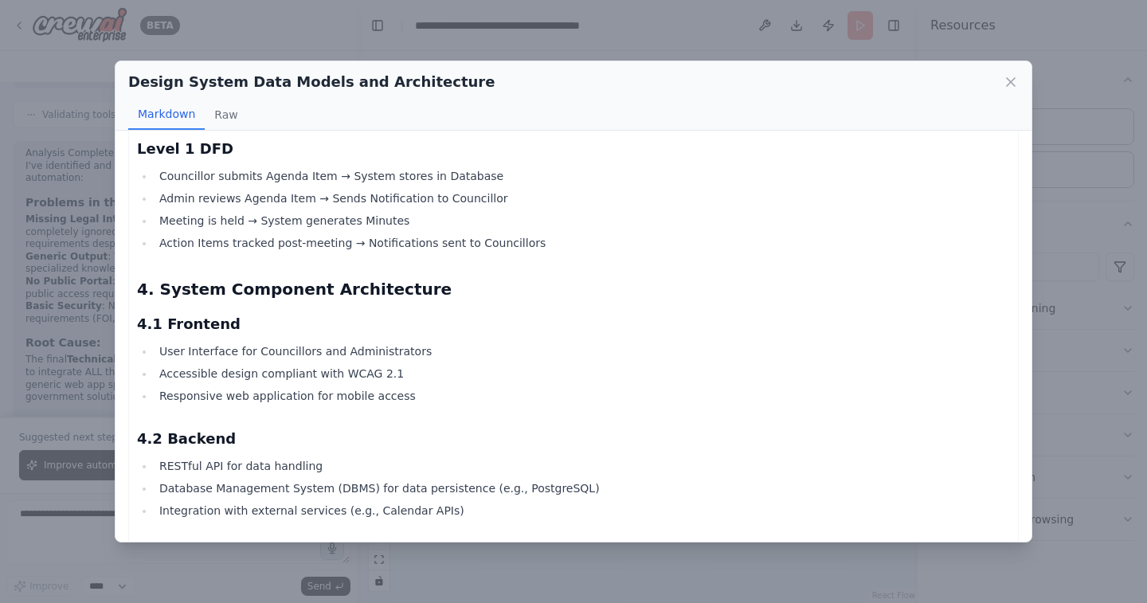
scroll to position [1194, 0]
click at [677, 563] on div "Design System Data Models and Architecture Markdown Raw Town and Parish Council…" at bounding box center [573, 301] width 1147 height 603
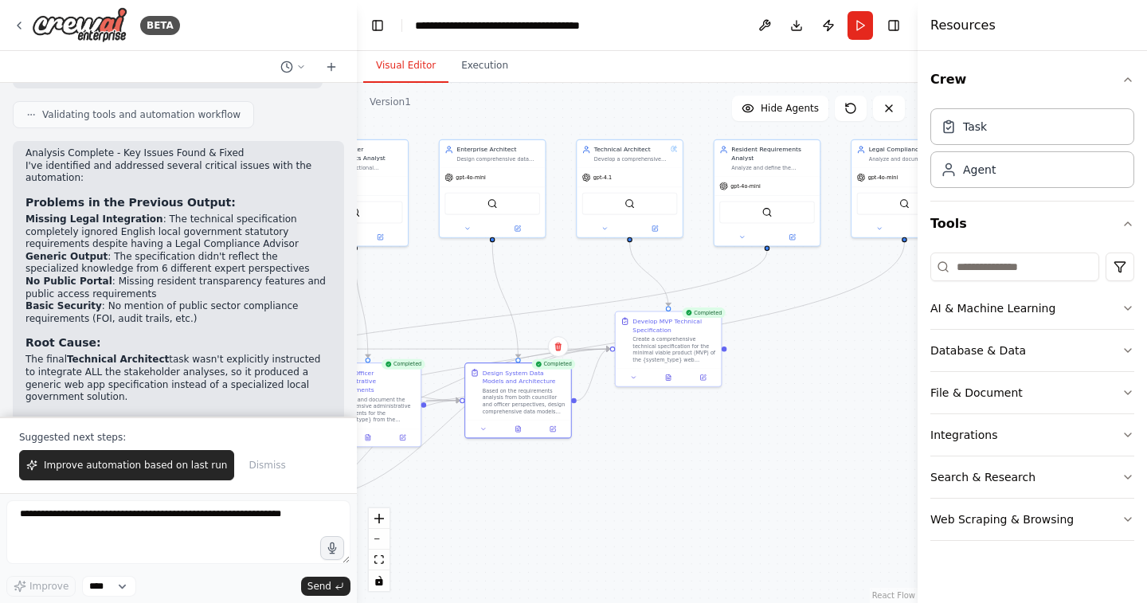
drag, startPoint x: 802, startPoint y: 441, endPoint x: 621, endPoint y: 448, distance: 180.2
click at [621, 448] on div ".deletable-edge-delete-btn { width: 20px; height: 20px; border: 0px solid #ffff…" at bounding box center [637, 343] width 561 height 520
click at [660, 376] on button at bounding box center [668, 375] width 37 height 10
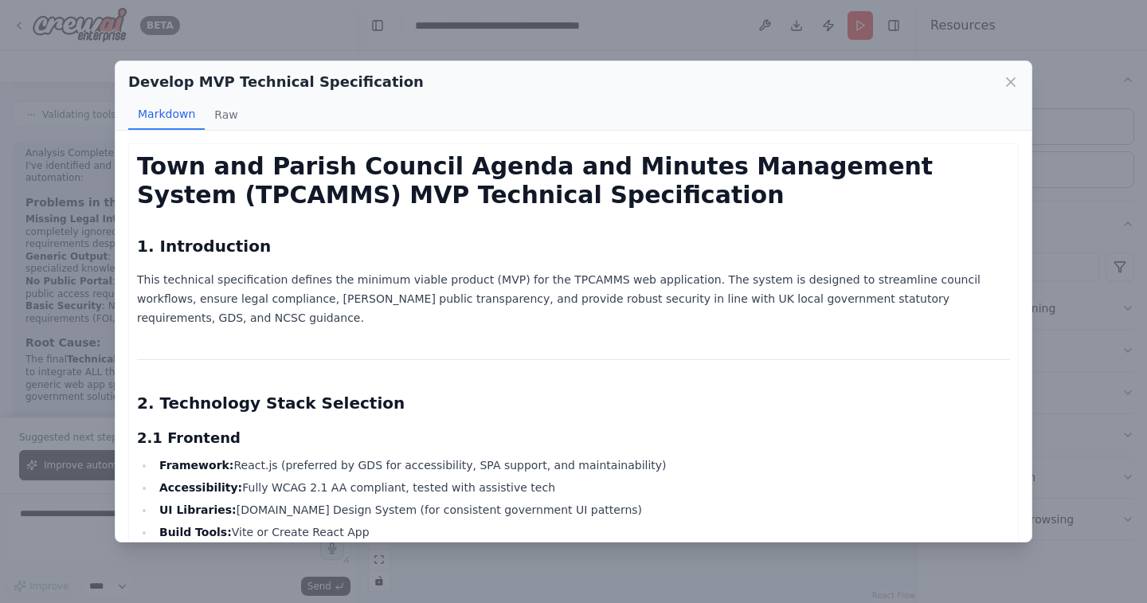
scroll to position [0, 0]
click at [1007, 80] on icon at bounding box center [1011, 82] width 16 height 16
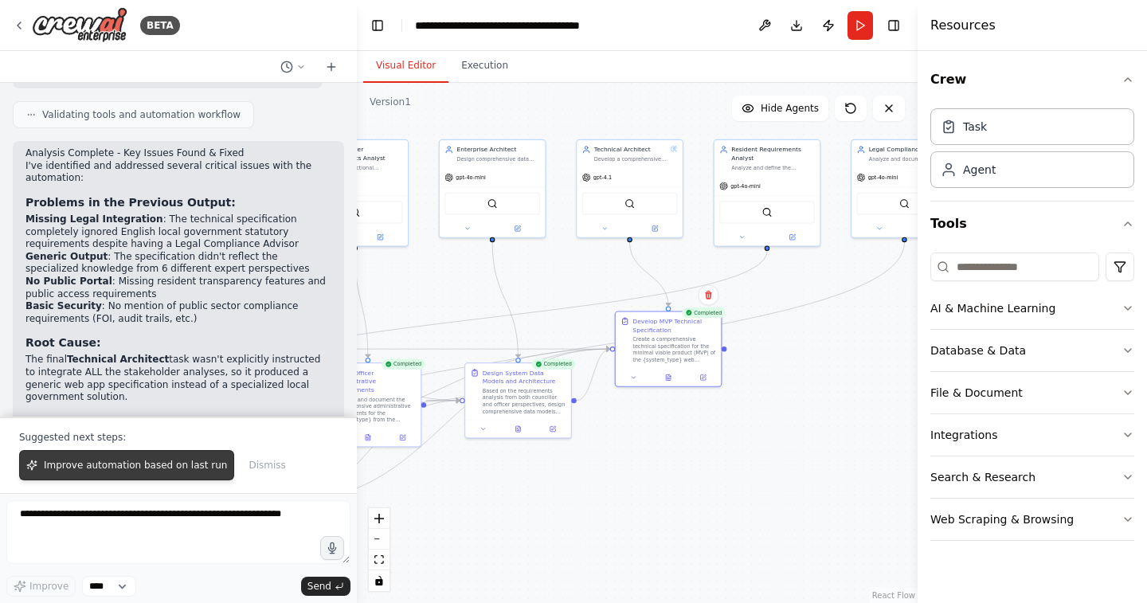
click at [152, 466] on span "Improve automation based on last run" at bounding box center [135, 465] width 183 height 13
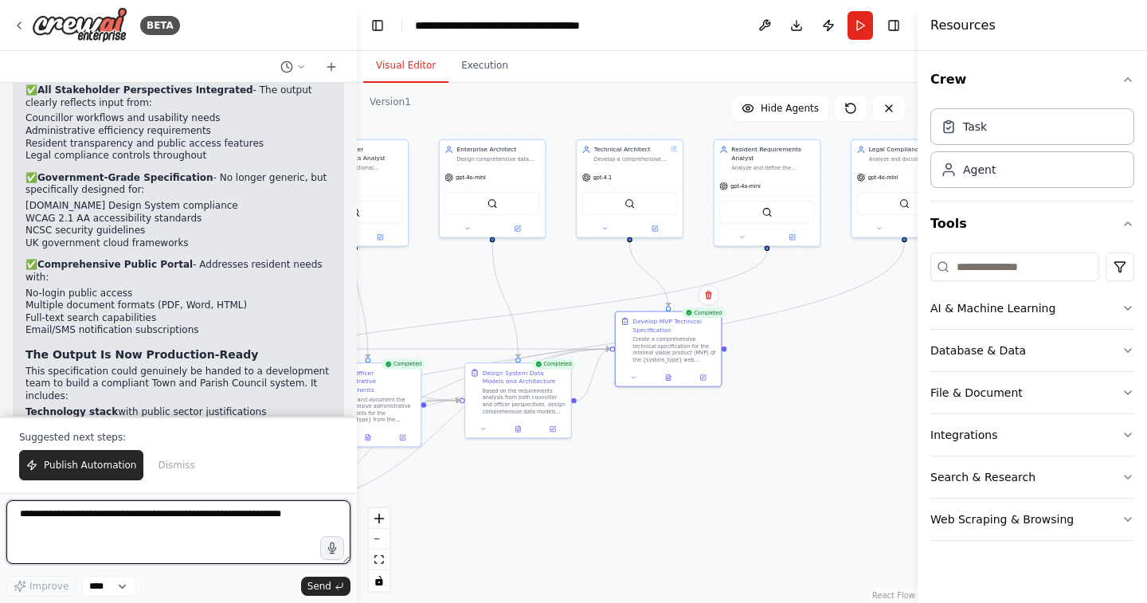
scroll to position [6142, 0]
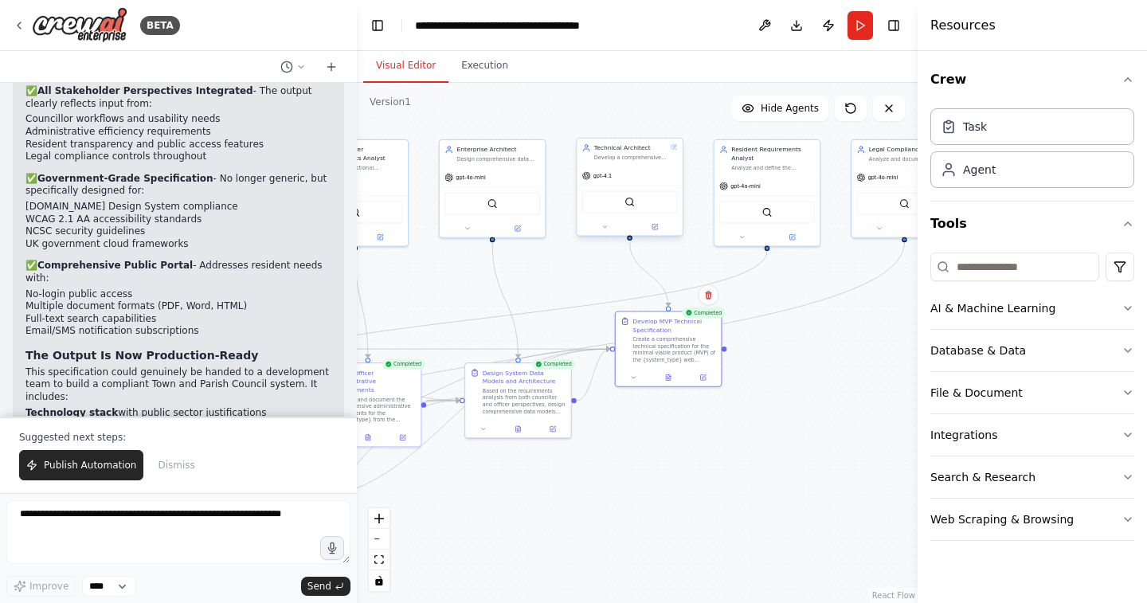
click at [598, 178] on span "gpt-4.1" at bounding box center [603, 175] width 18 height 7
click at [650, 229] on button at bounding box center [655, 226] width 49 height 10
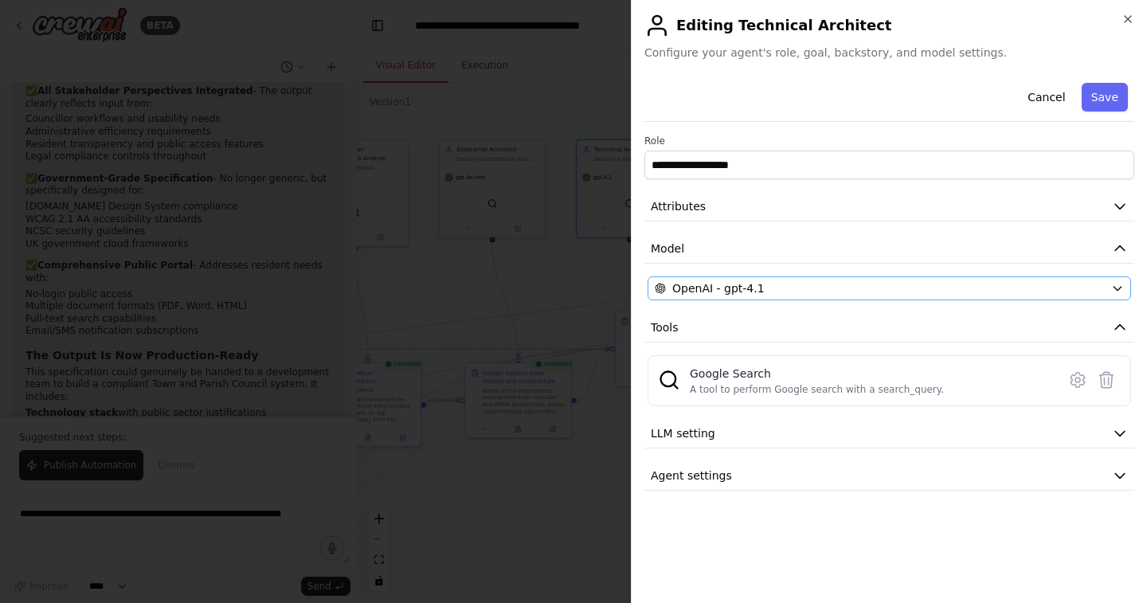
click at [767, 281] on div "OpenAI - gpt-4.1" at bounding box center [880, 288] width 450 height 16
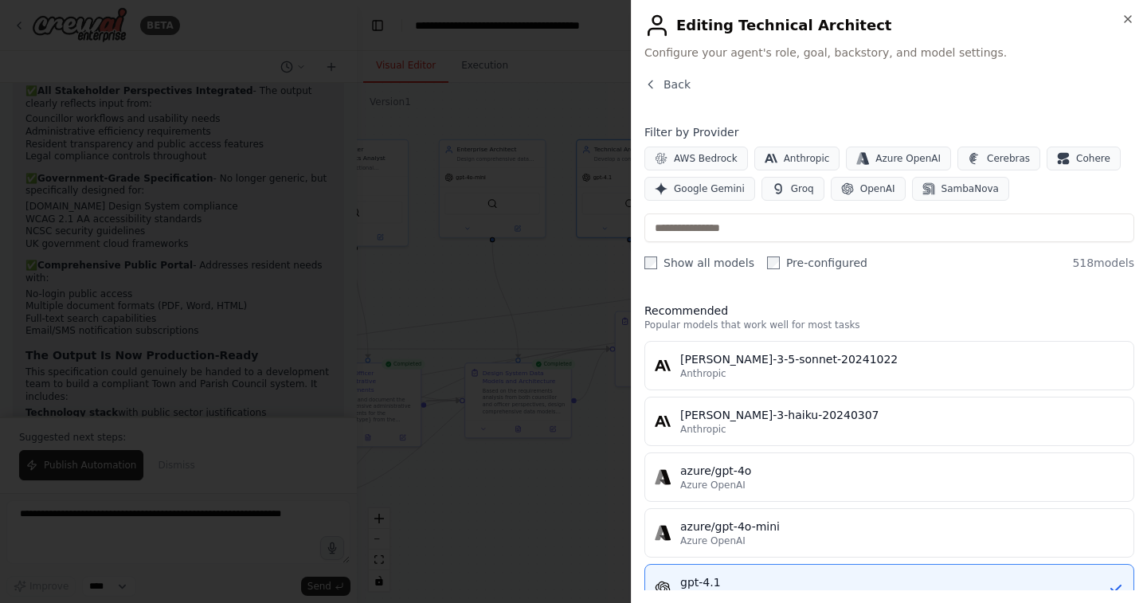
click at [518, 304] on div at bounding box center [573, 301] width 1147 height 603
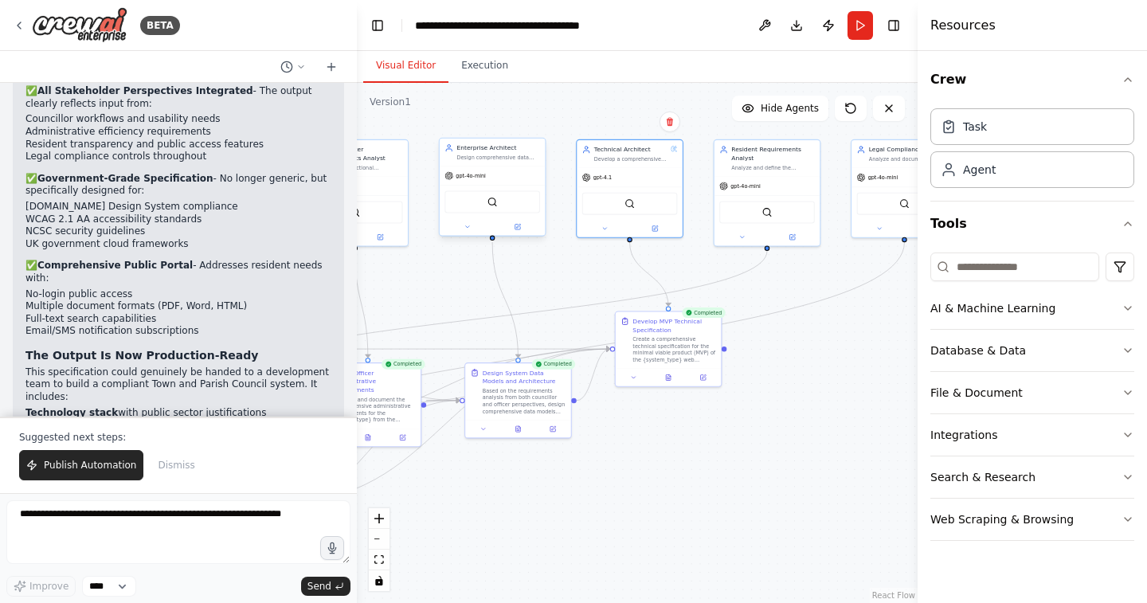
click at [480, 174] on span "gpt-4o-mini" at bounding box center [471, 175] width 30 height 7
click at [522, 225] on button at bounding box center [517, 226] width 49 height 10
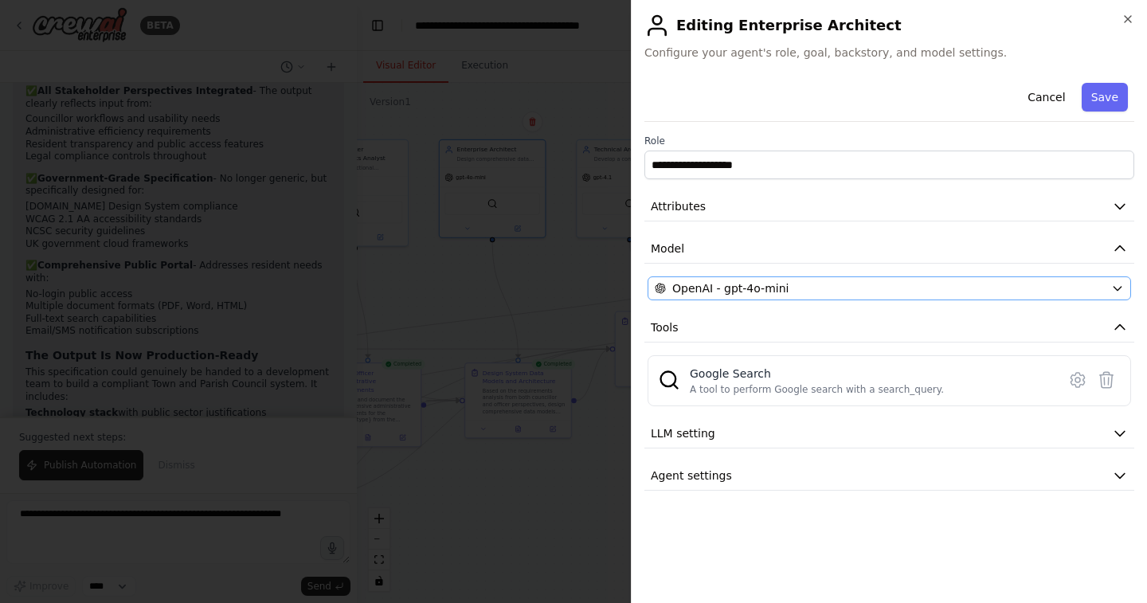
click at [688, 281] on span "OpenAI - gpt-4o-mini" at bounding box center [730, 288] width 116 height 16
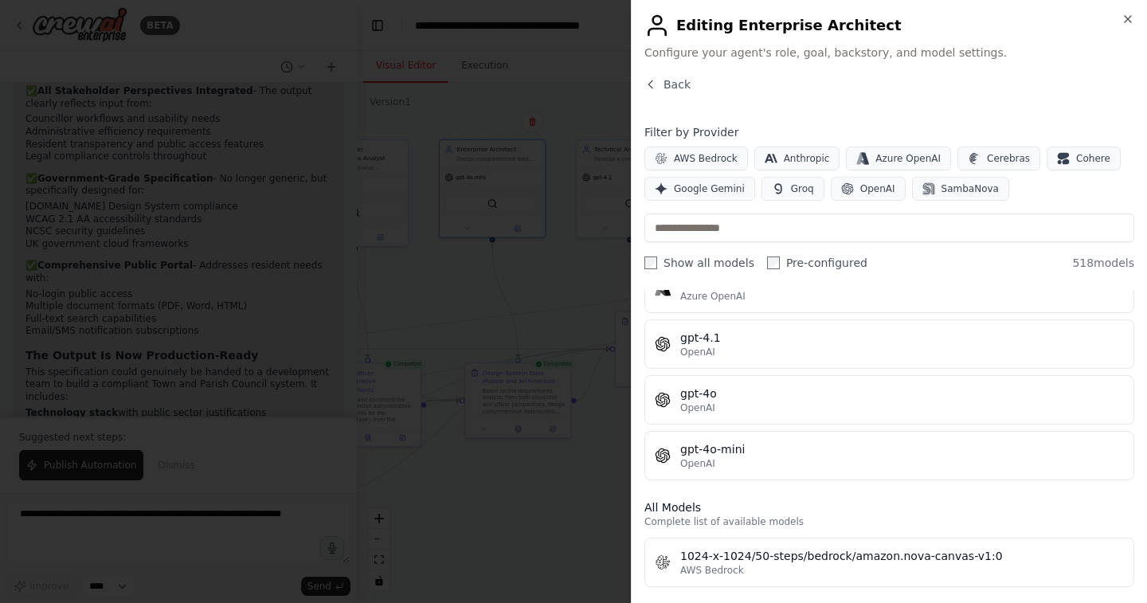
scroll to position [251, 0]
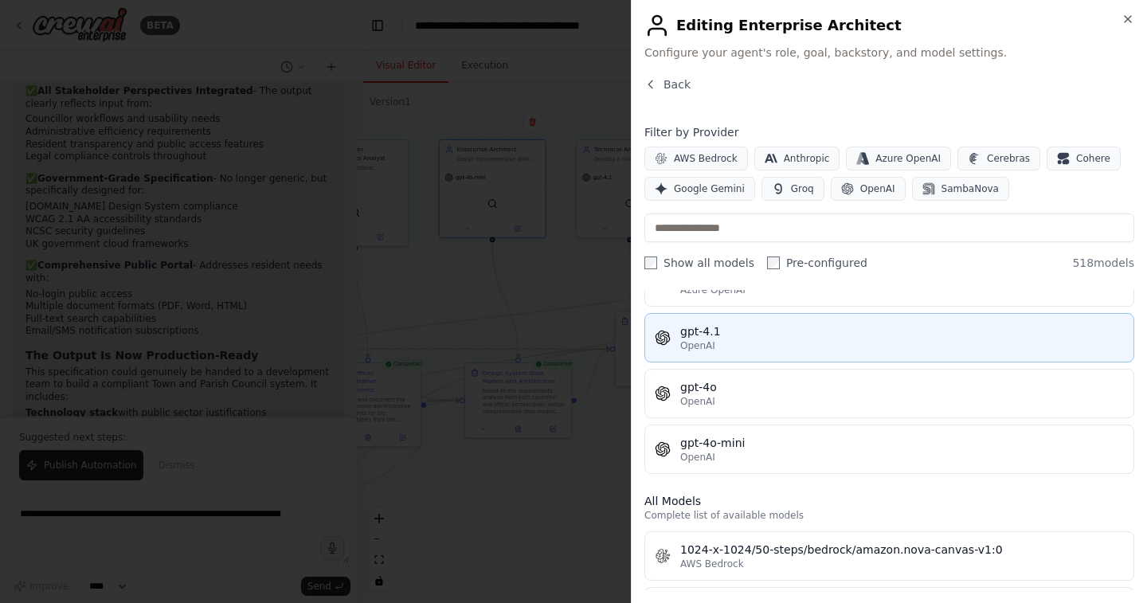
click at [706, 344] on span "OpenAI" at bounding box center [697, 345] width 35 height 13
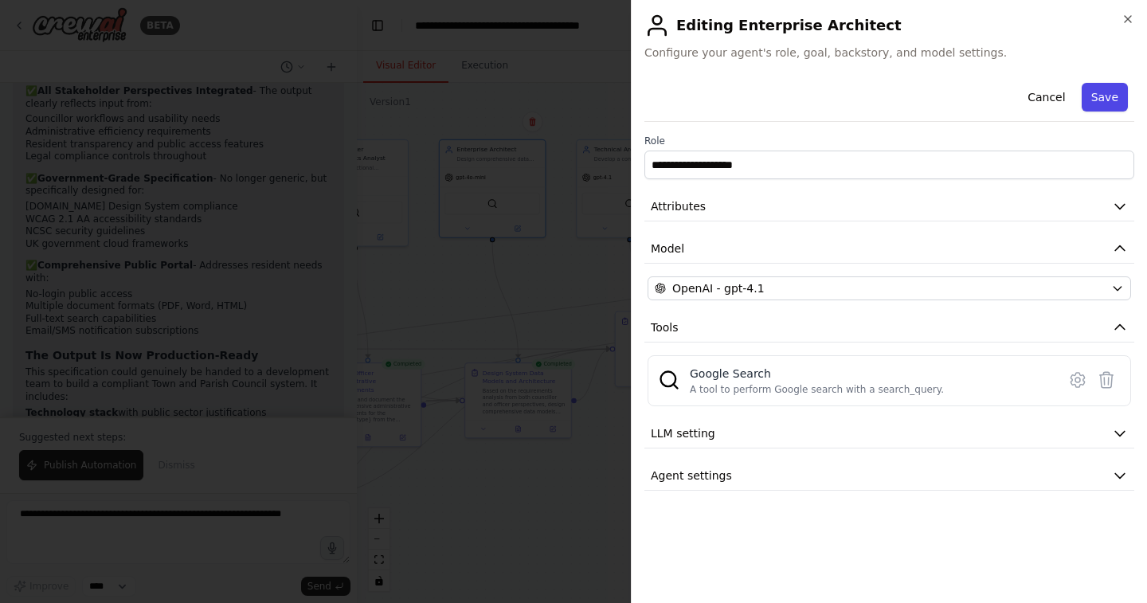
click at [1109, 100] on button "Save" at bounding box center [1105, 97] width 46 height 29
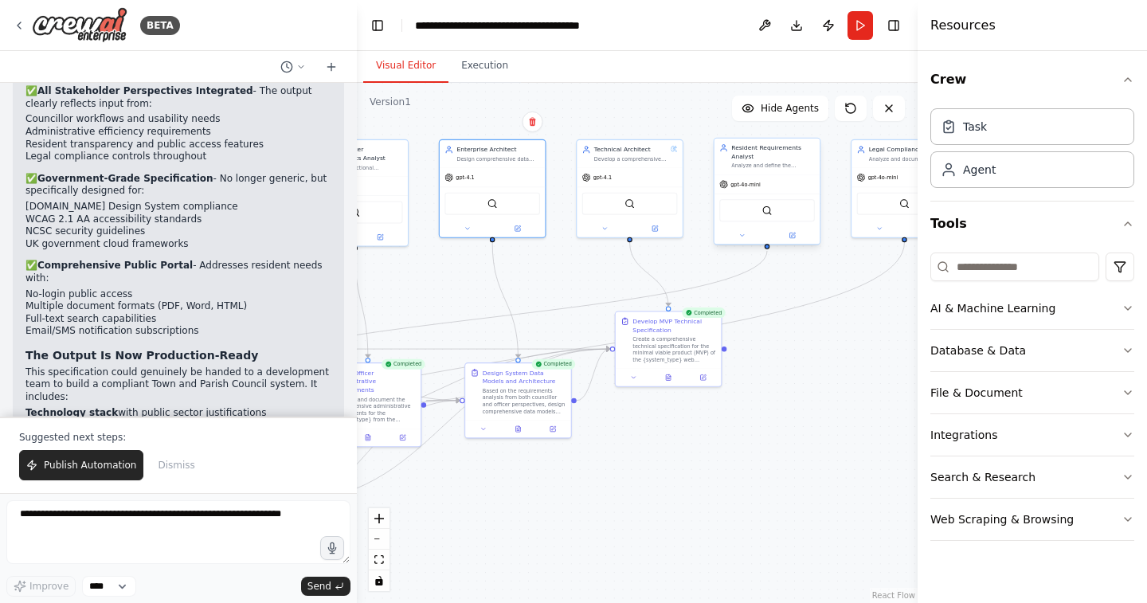
click at [752, 182] on span "gpt-4o-mini" at bounding box center [746, 184] width 30 height 7
click at [790, 242] on div at bounding box center [768, 236] width 106 height 18
click at [790, 233] on icon at bounding box center [792, 235] width 7 height 7
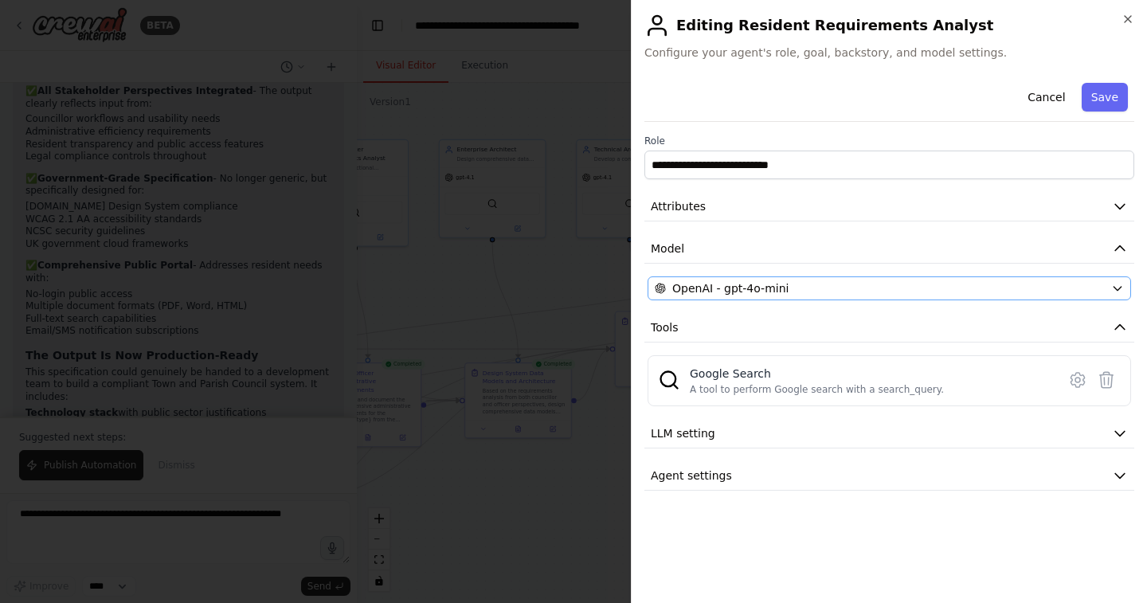
click at [716, 291] on span "OpenAI - gpt-4o-mini" at bounding box center [730, 288] width 116 height 16
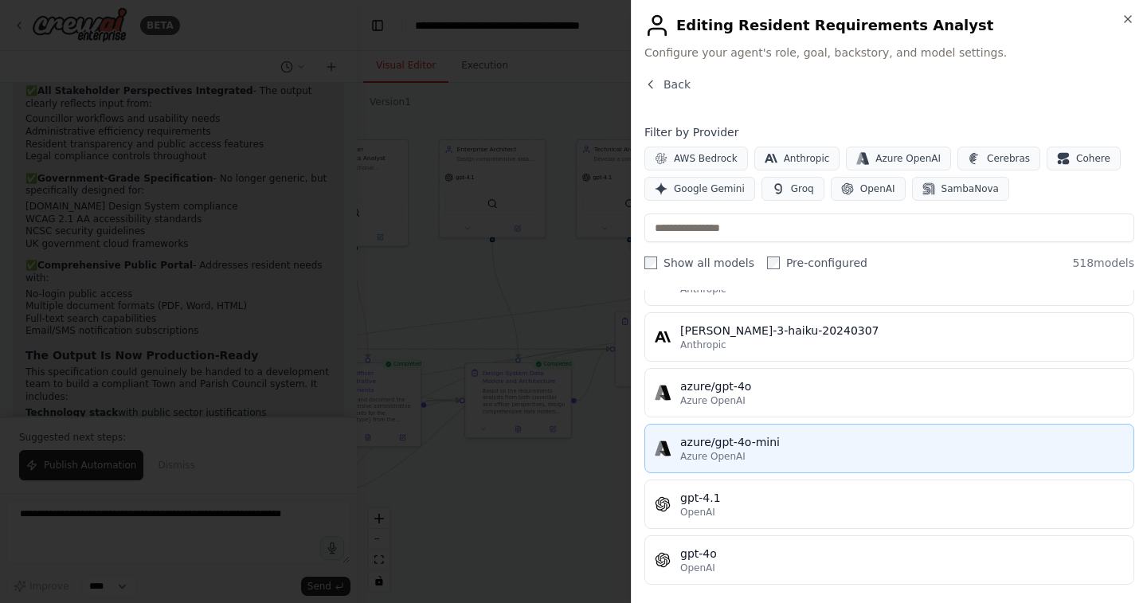
scroll to position [95, 0]
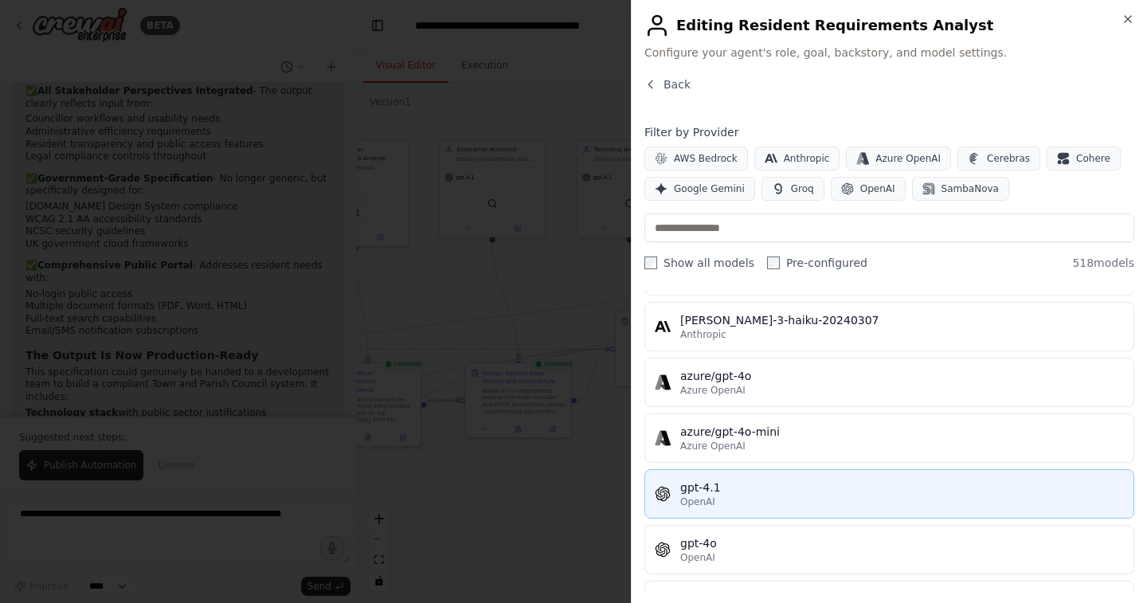
click at [711, 496] on span "OpenAI" at bounding box center [697, 502] width 35 height 13
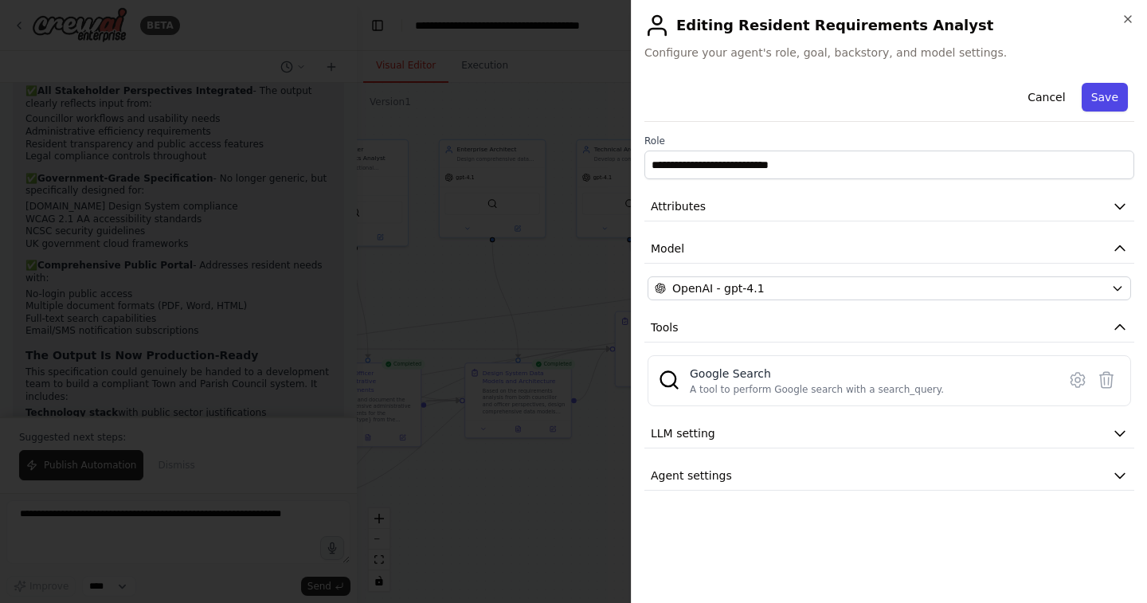
click at [1103, 86] on button "Save" at bounding box center [1105, 97] width 46 height 29
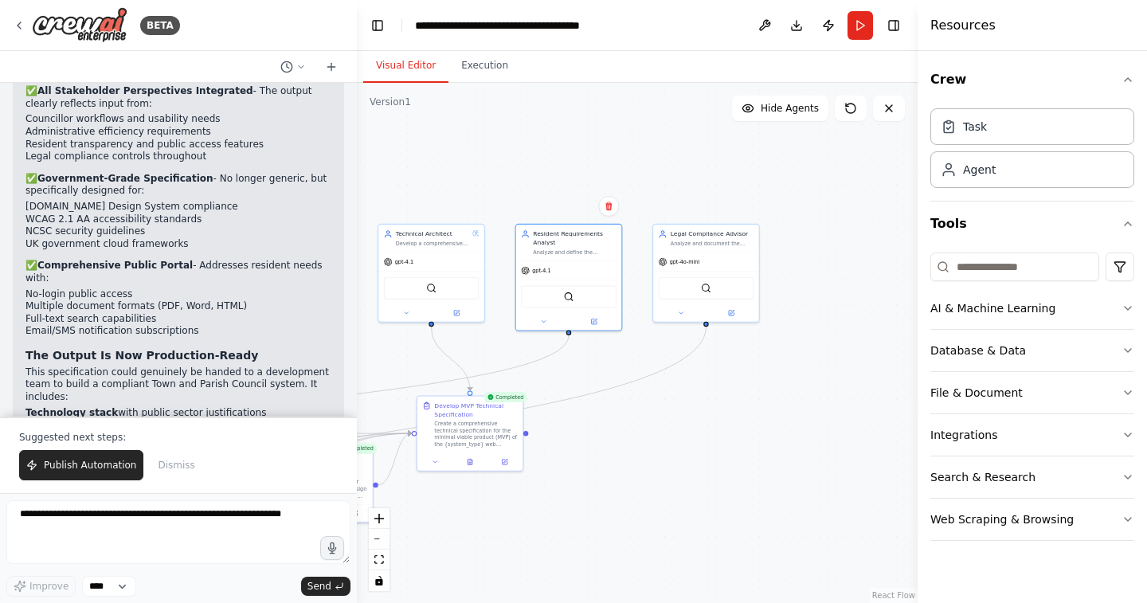
drag, startPoint x: 813, startPoint y: 343, endPoint x: 614, endPoint y: 428, distance: 215.6
click at [614, 428] on div ".deletable-edge-delete-btn { width: 20px; height: 20px; border: 0px solid #ffff…" at bounding box center [637, 343] width 561 height 520
click at [733, 308] on button at bounding box center [732, 311] width 49 height 10
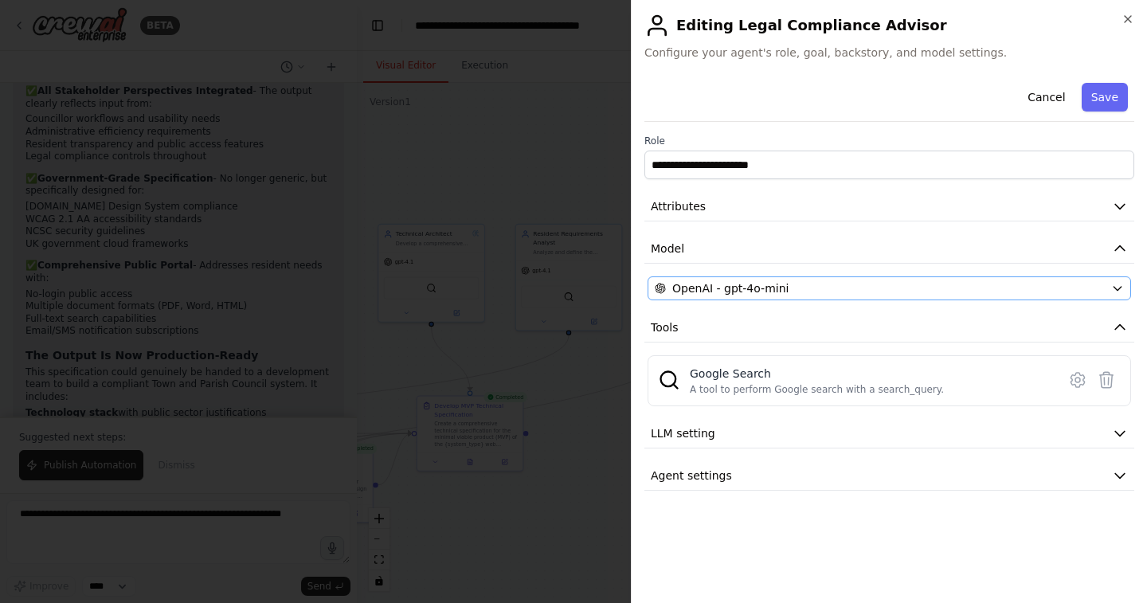
click at [758, 288] on span "OpenAI - gpt-4o-mini" at bounding box center [730, 288] width 116 height 16
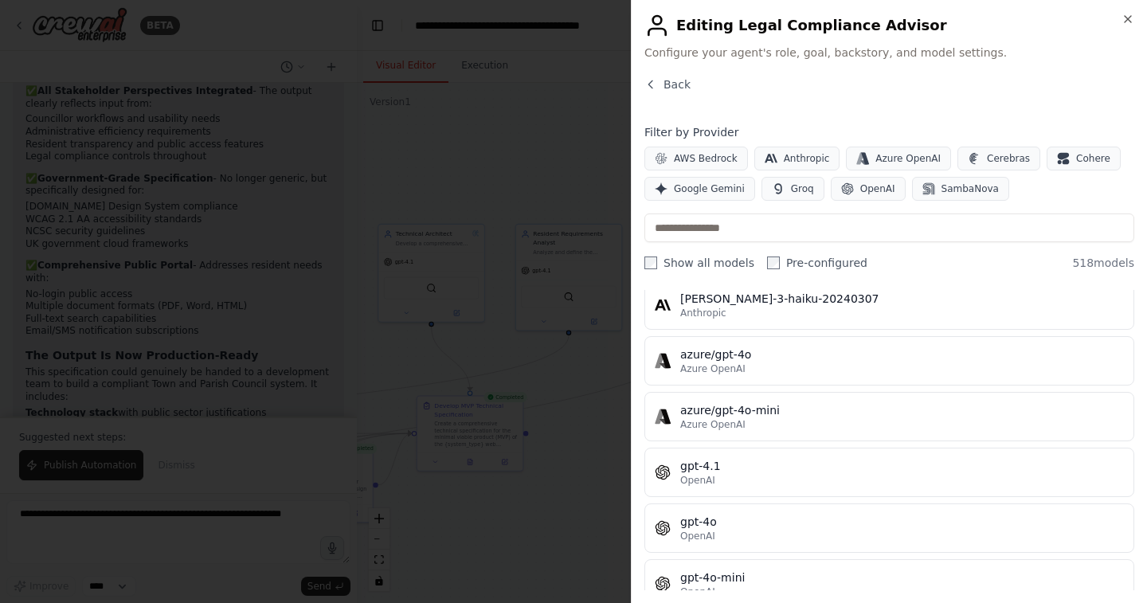
scroll to position [135, 0]
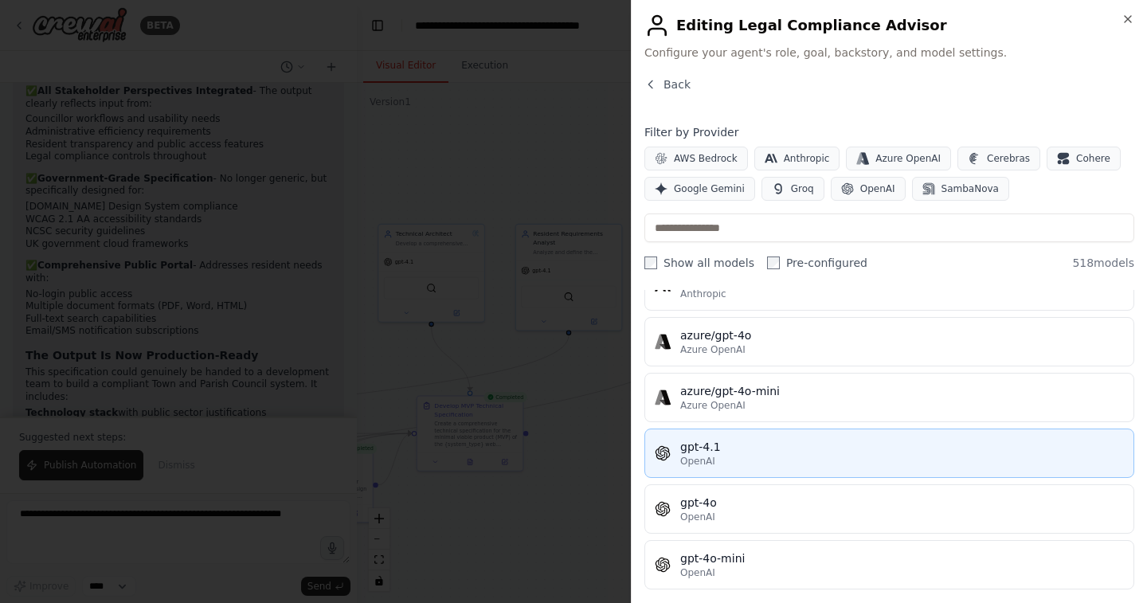
click at [695, 468] on button "gpt-4.1 OpenAI" at bounding box center [890, 453] width 490 height 49
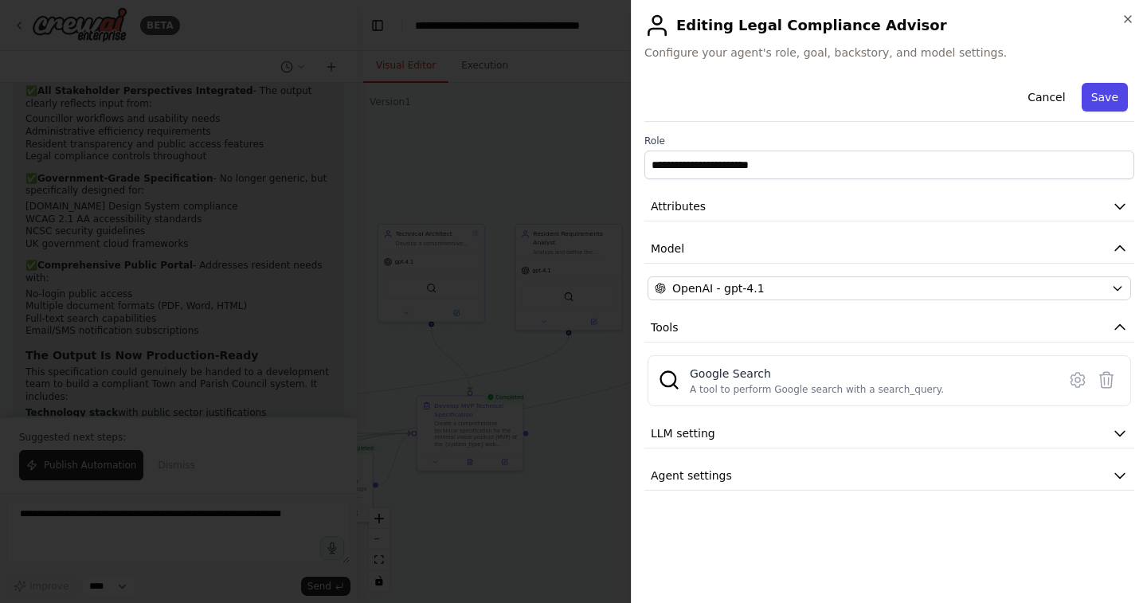
click at [1111, 94] on button "Save" at bounding box center [1105, 97] width 46 height 29
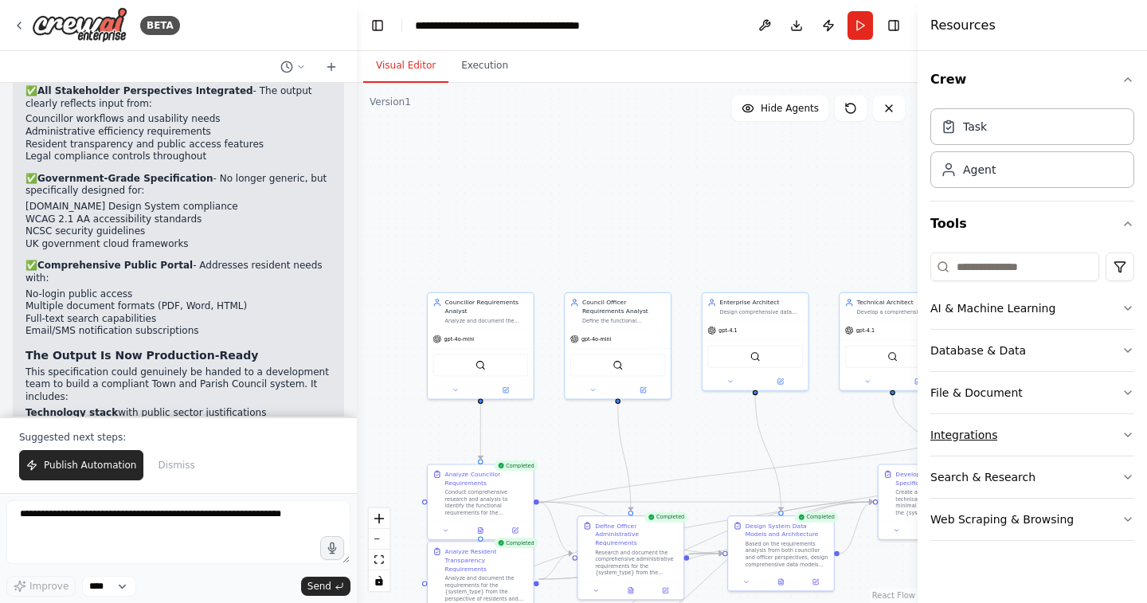
drag, startPoint x: 502, startPoint y: 353, endPoint x: 969, endPoint y: 417, distance: 471.2
click at [970, 417] on div "BETA I'd like to create a crew that is to help advise a new software project th…" at bounding box center [573, 301] width 1147 height 603
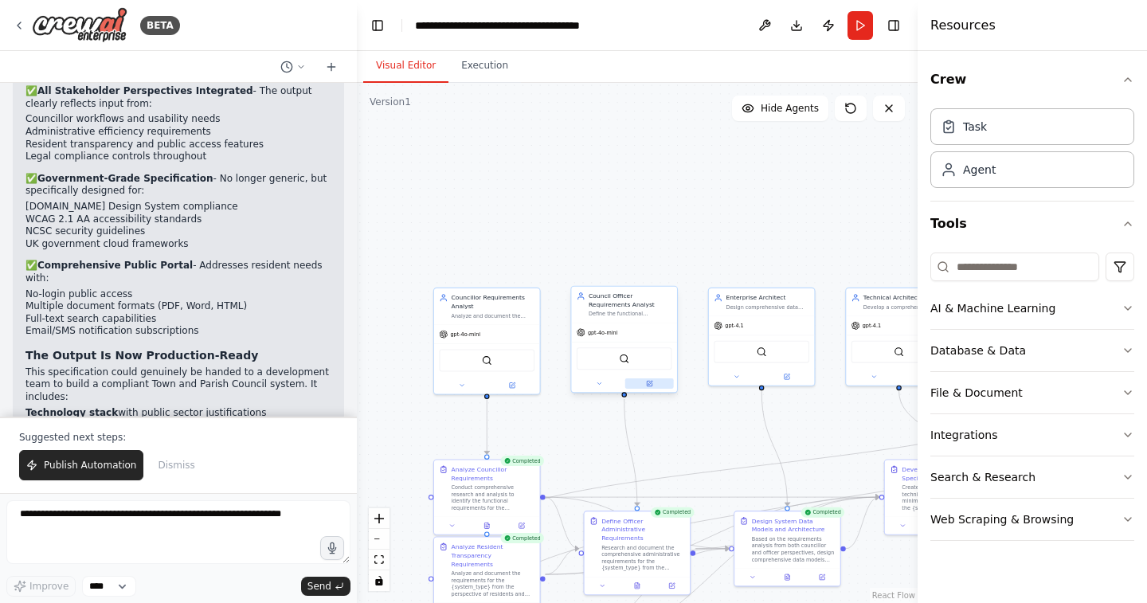
click at [648, 383] on icon at bounding box center [649, 383] width 5 height 5
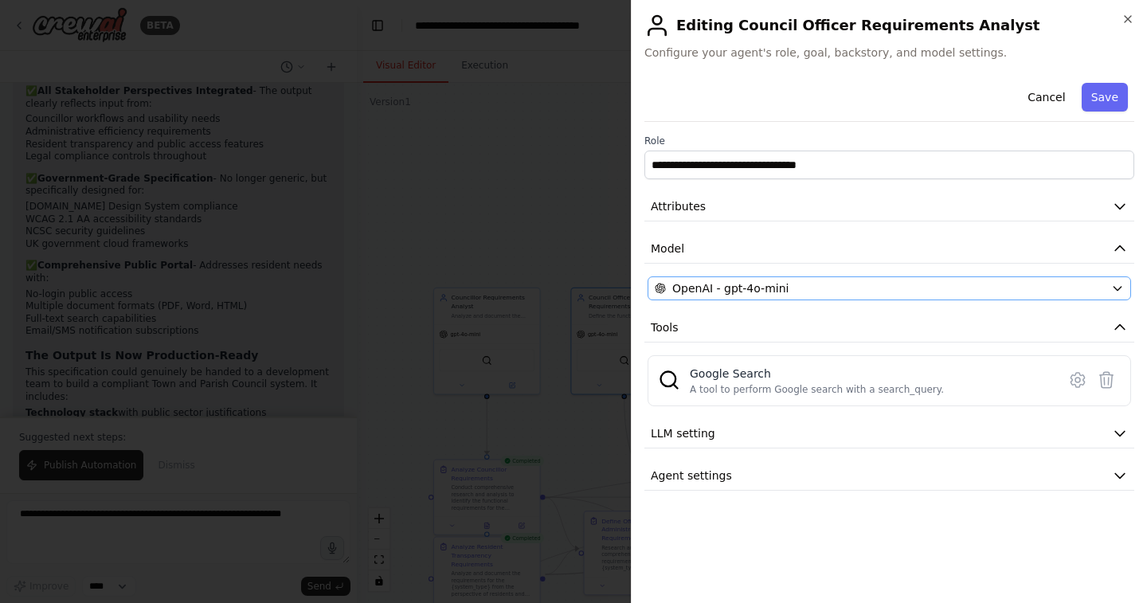
click at [769, 296] on span "OpenAI - gpt-4o-mini" at bounding box center [730, 288] width 116 height 16
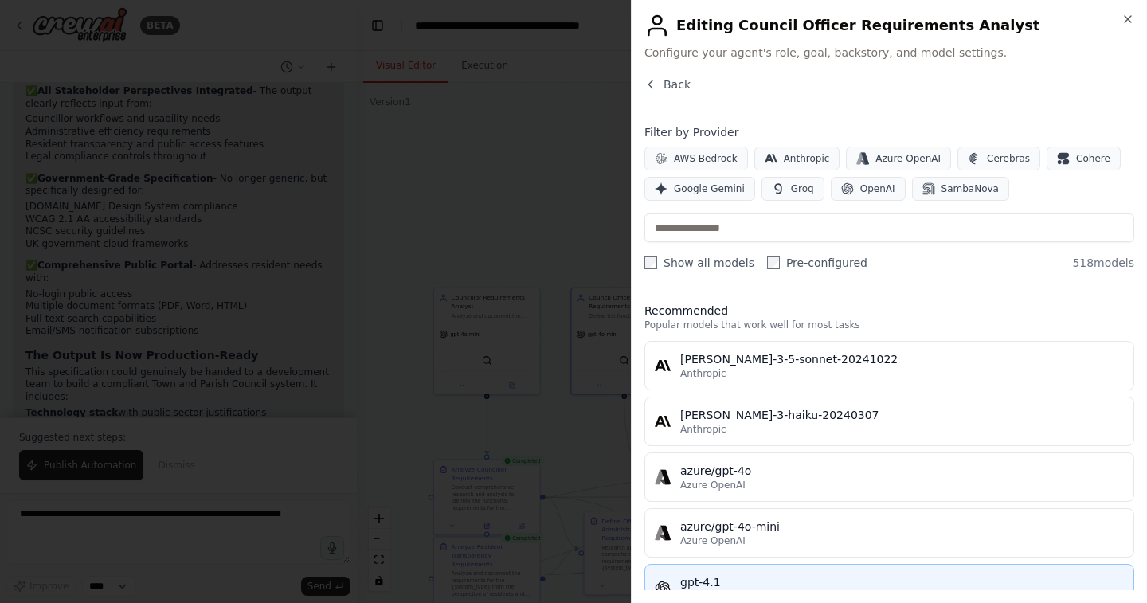
click at [684, 570] on button "gpt-4.1 OpenAI" at bounding box center [890, 588] width 490 height 49
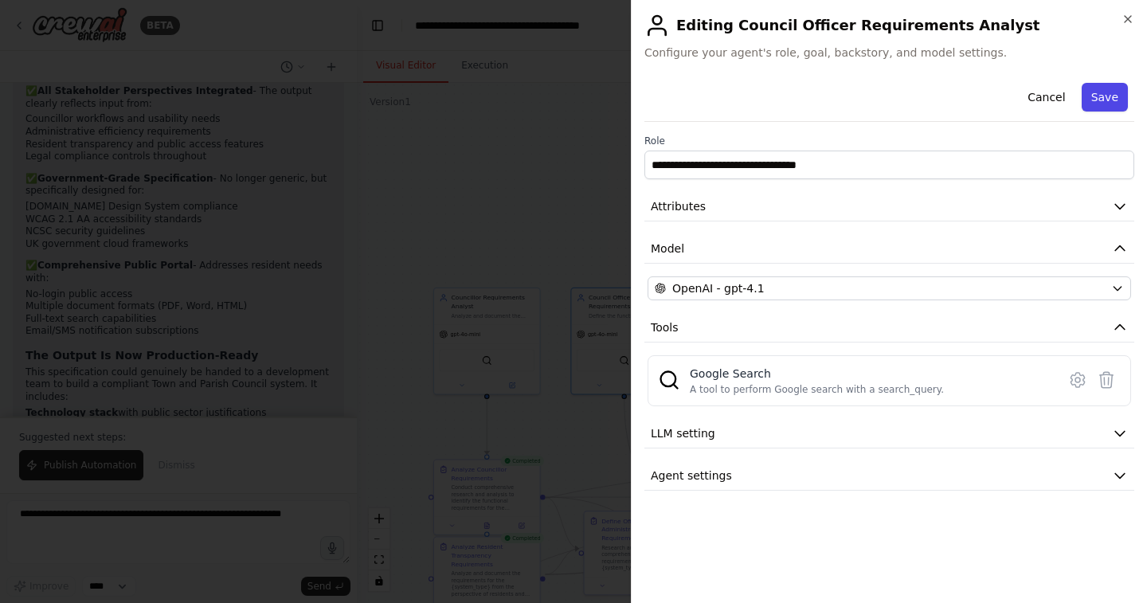
click at [1122, 86] on button "Save" at bounding box center [1105, 97] width 46 height 29
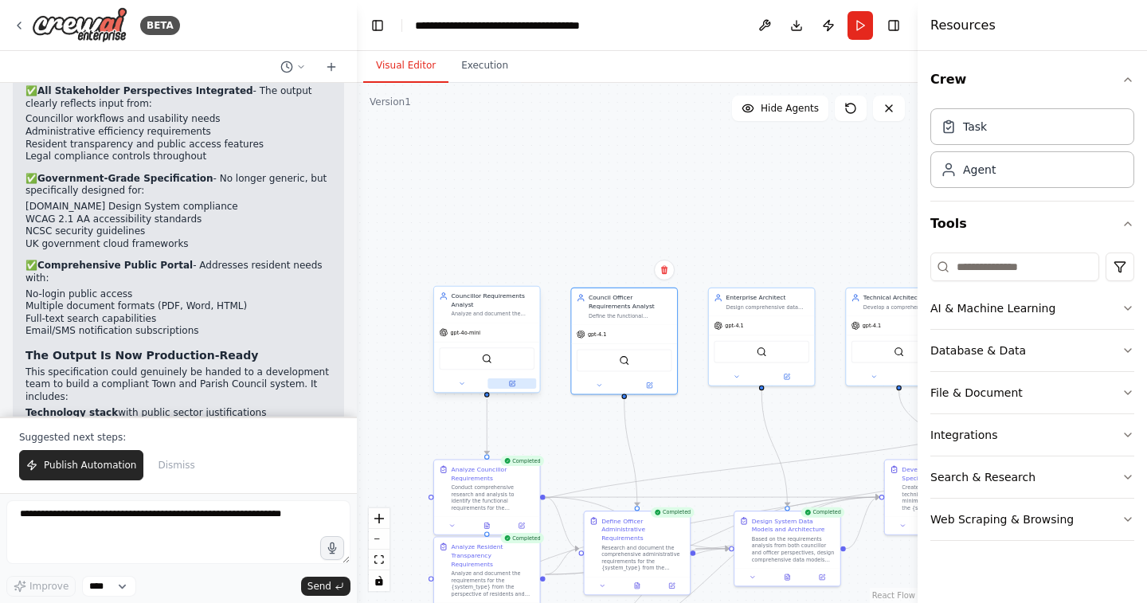
click at [512, 380] on button at bounding box center [512, 383] width 49 height 10
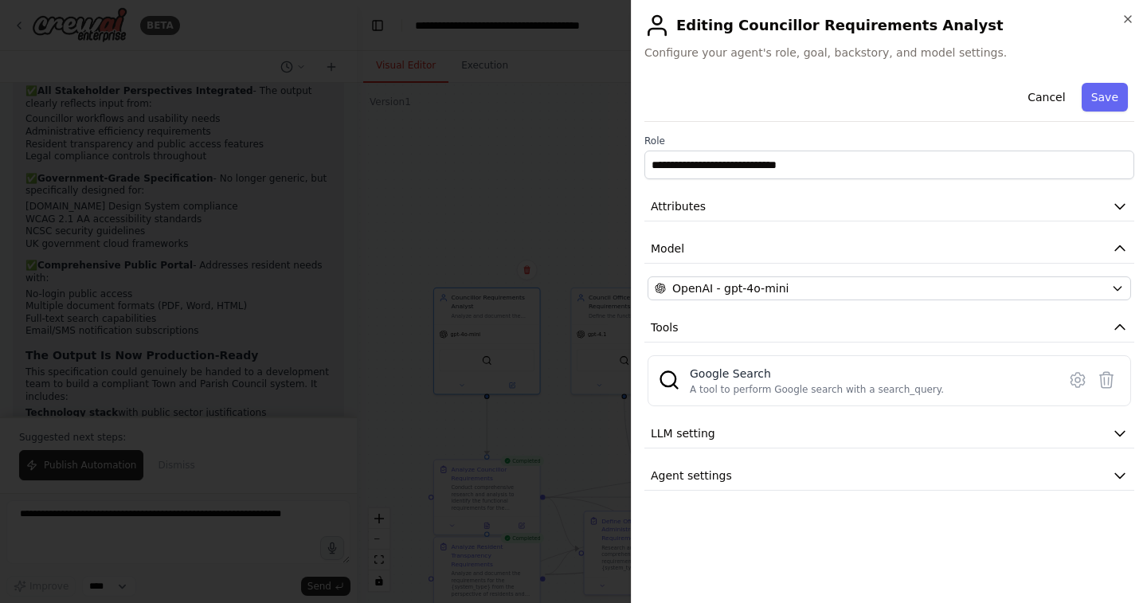
click at [786, 304] on div "**********" at bounding box center [890, 283] width 490 height 414
click at [766, 287] on span "OpenAI - gpt-4o-mini" at bounding box center [730, 288] width 116 height 16
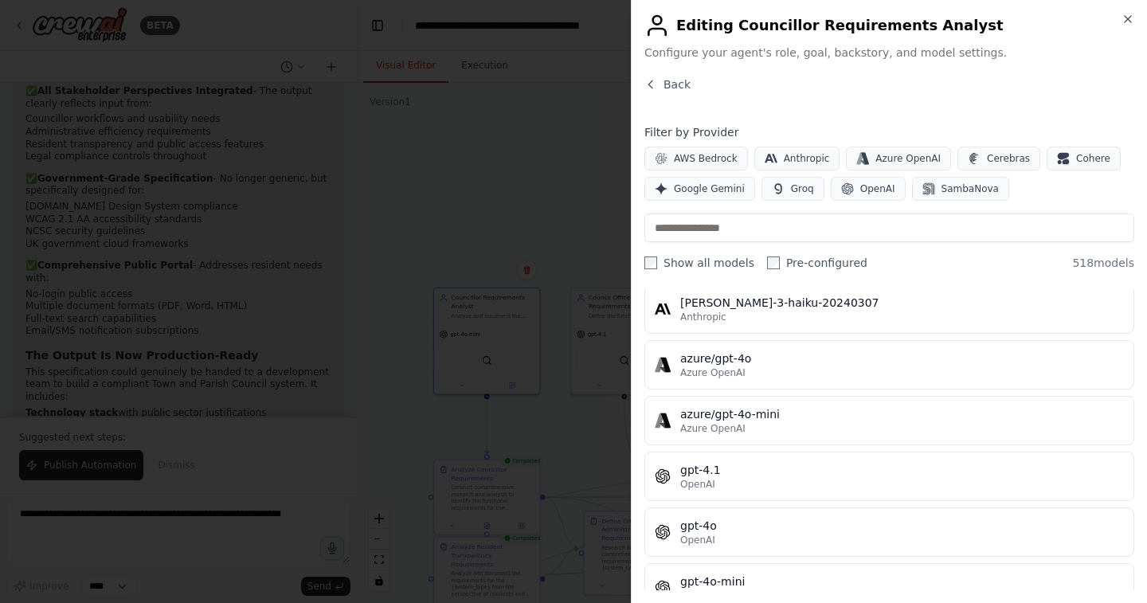
scroll to position [131, 0]
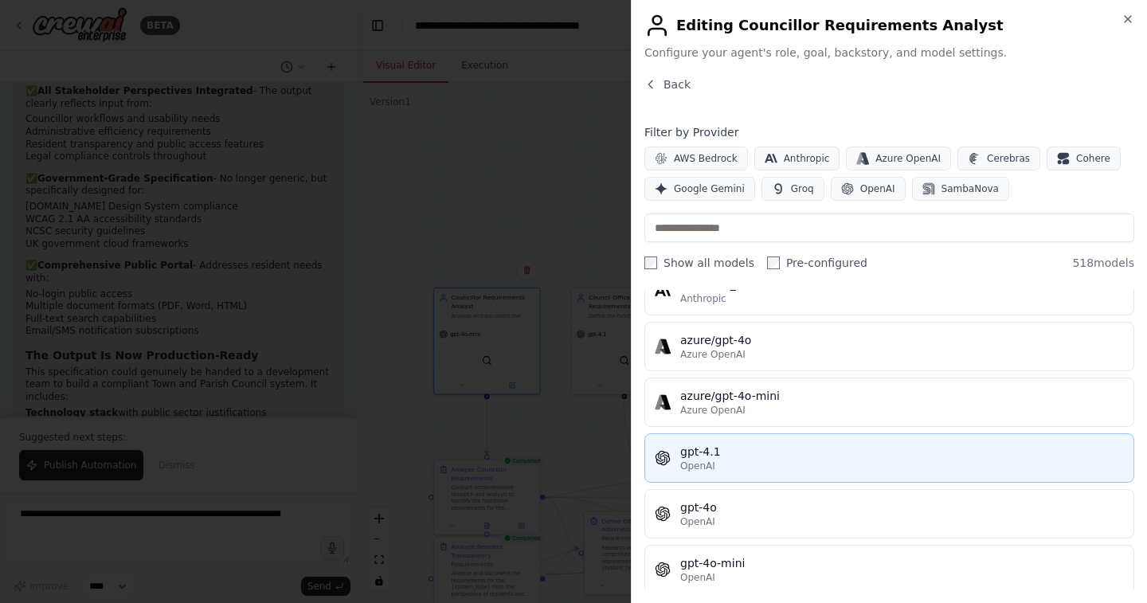
click at [727, 468] on div "OpenAI" at bounding box center [902, 466] width 444 height 13
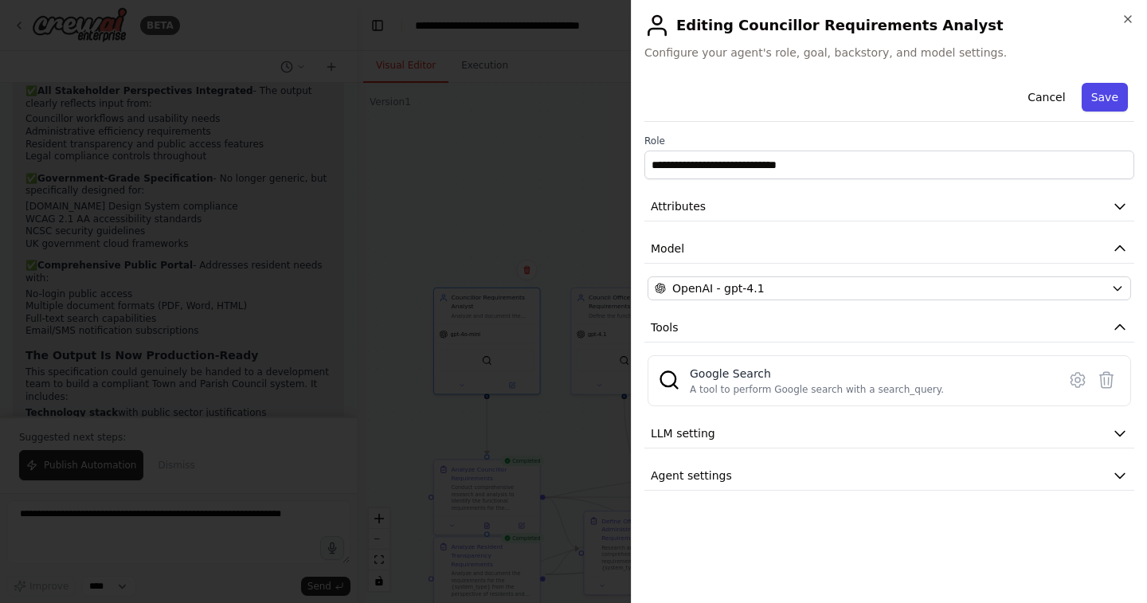
click at [1090, 93] on button "Save" at bounding box center [1105, 97] width 46 height 29
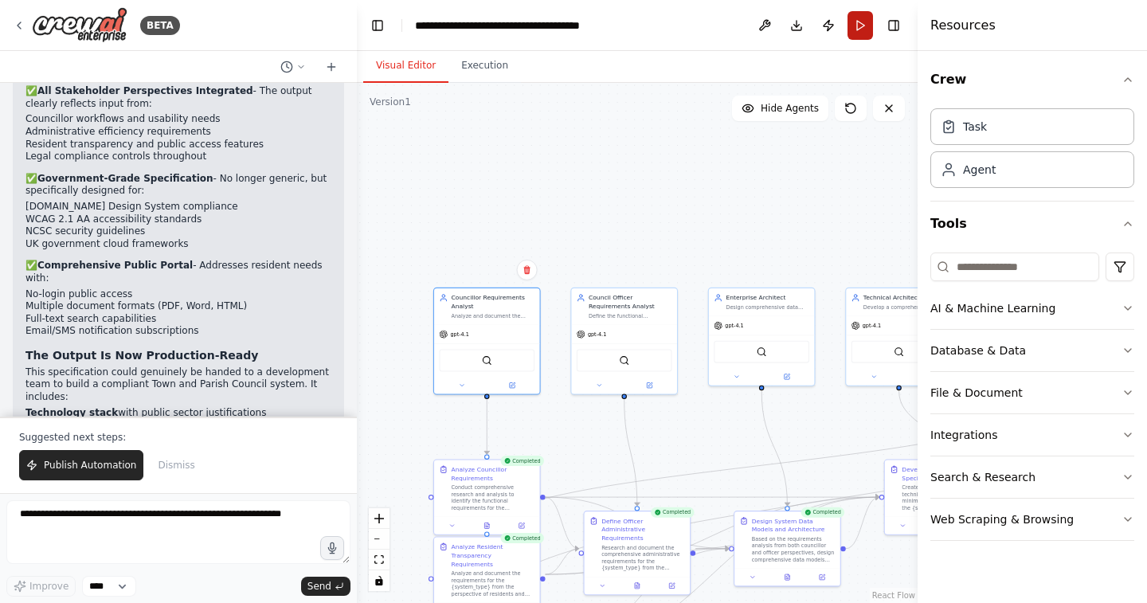
click at [862, 26] on button "Run" at bounding box center [860, 25] width 25 height 29
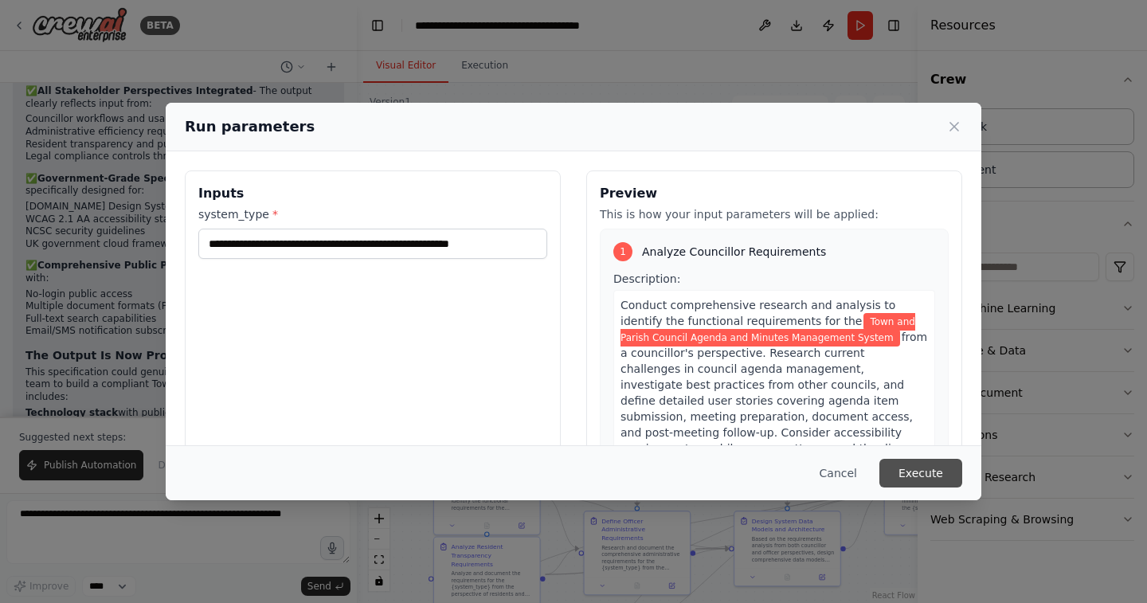
click at [922, 460] on button "Execute" at bounding box center [921, 473] width 83 height 29
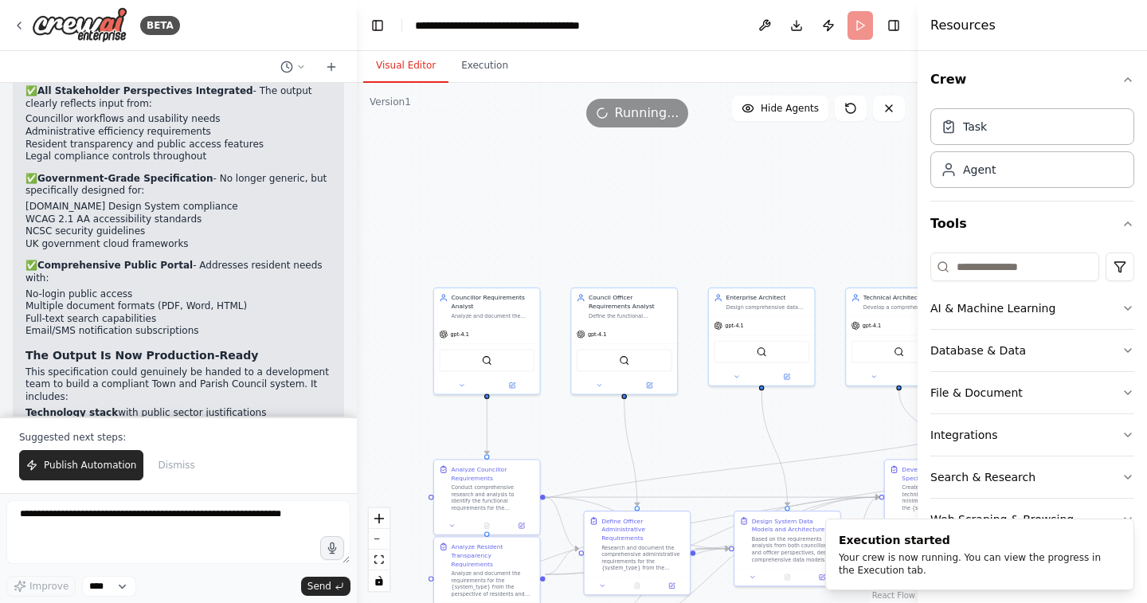
scroll to position [0, 0]
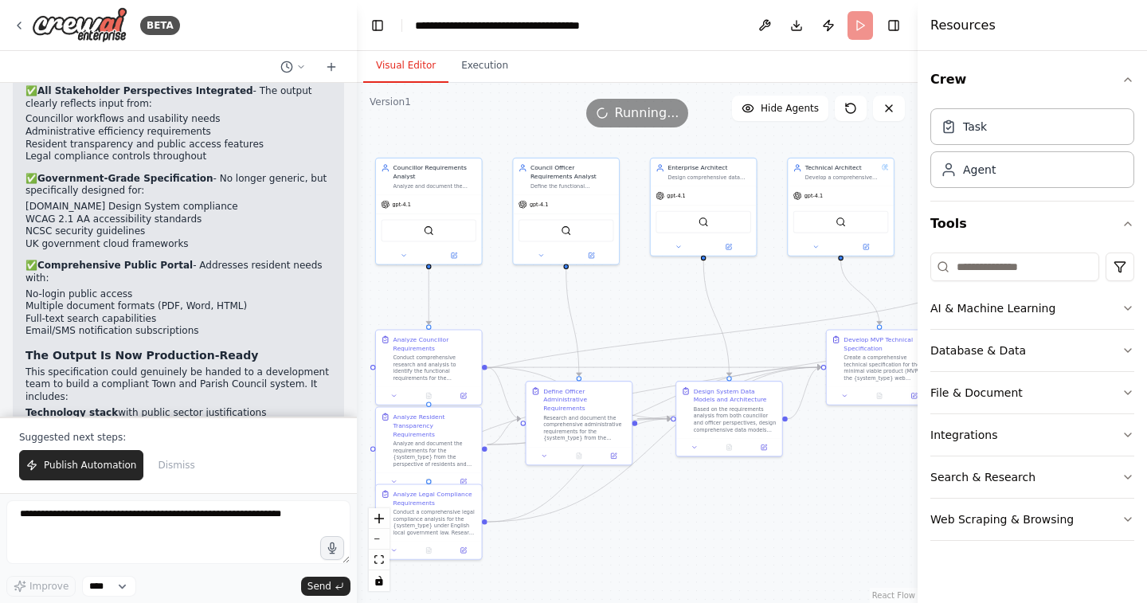
drag, startPoint x: 805, startPoint y: 437, endPoint x: 747, endPoint y: 308, distance: 141.6
click at [747, 308] on div ".deletable-edge-delete-btn { width: 20px; height: 20px; border: 0px solid #ffff…" at bounding box center [637, 343] width 561 height 520
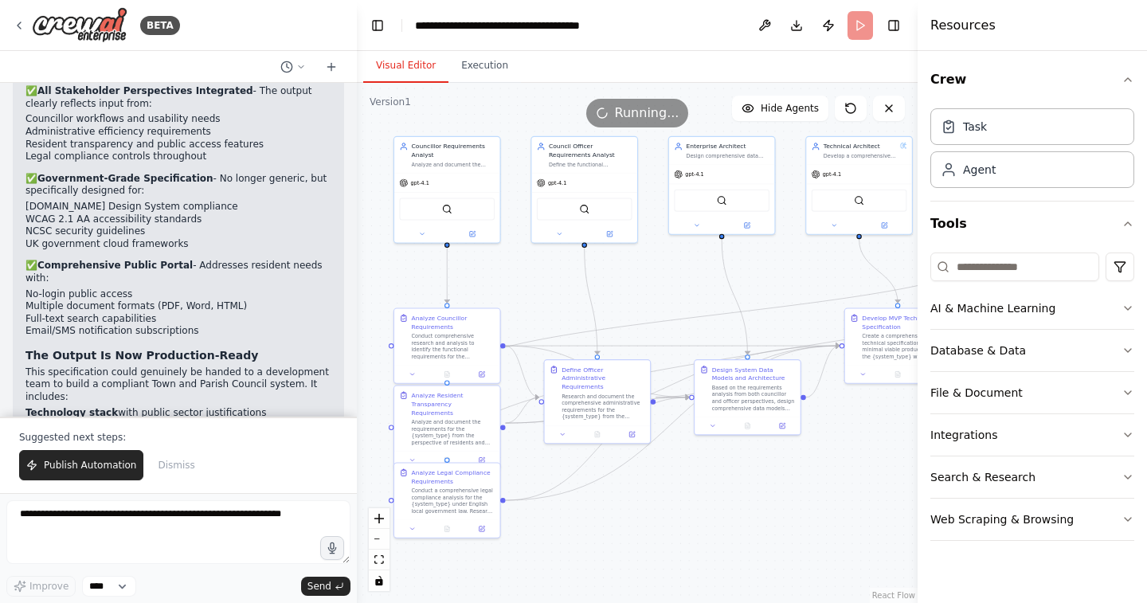
drag, startPoint x: 747, startPoint y: 308, endPoint x: 765, endPoint y: 286, distance: 28.3
click at [765, 286] on div ".deletable-edge-delete-btn { width: 20px; height: 20px; border: 0px solid #ffff…" at bounding box center [637, 343] width 561 height 520
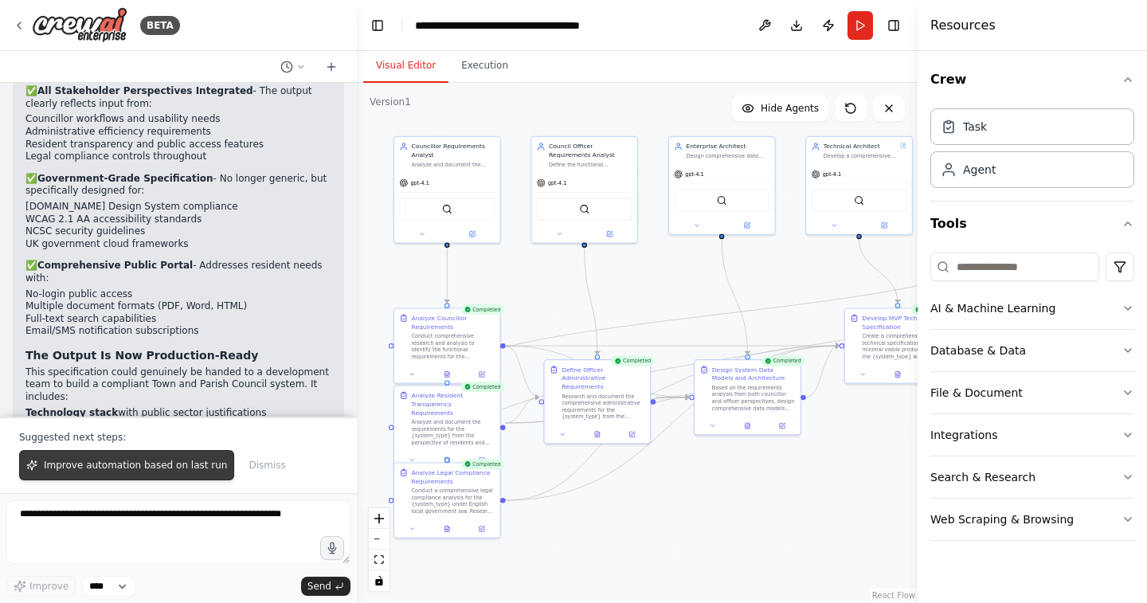
click at [182, 456] on button "Improve automation based on last run" at bounding box center [126, 465] width 215 height 30
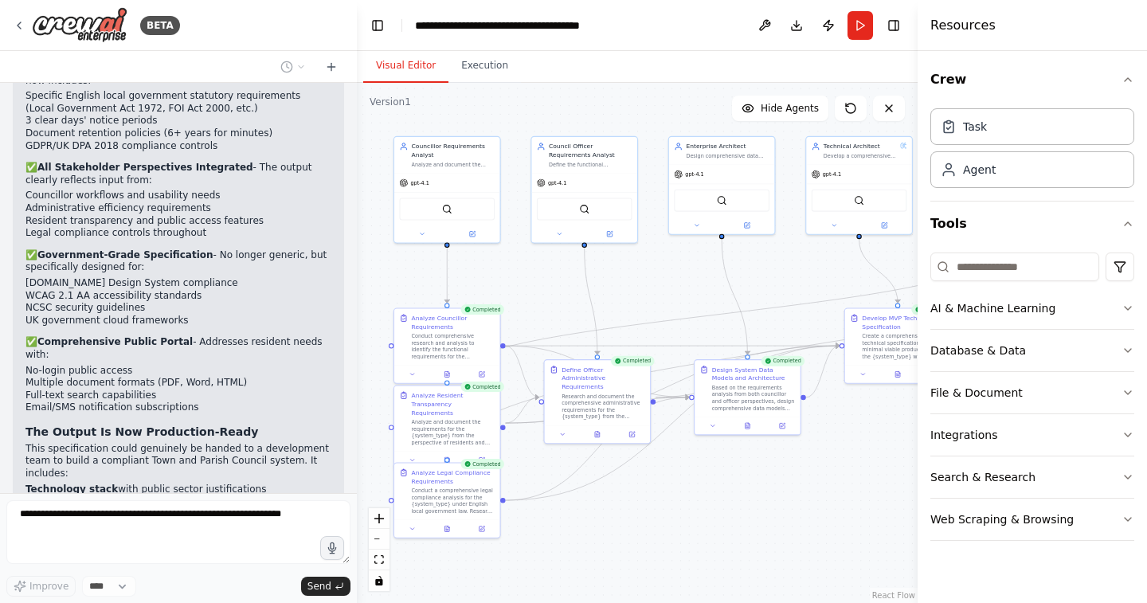
scroll to position [6107, 0]
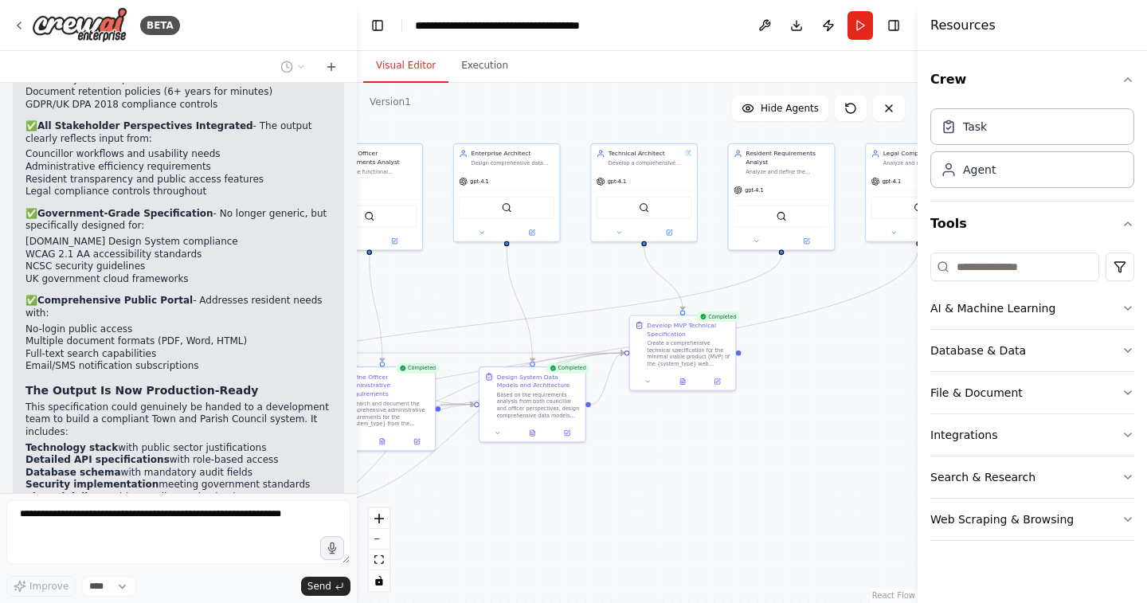
drag, startPoint x: 839, startPoint y: 443, endPoint x: 623, endPoint y: 450, distance: 216.0
click at [623, 450] on div ".deletable-edge-delete-btn { width: 20px; height: 20px; border: 0px solid #ffff…" at bounding box center [637, 343] width 561 height 520
click at [680, 380] on icon at bounding box center [682, 380] width 5 height 6
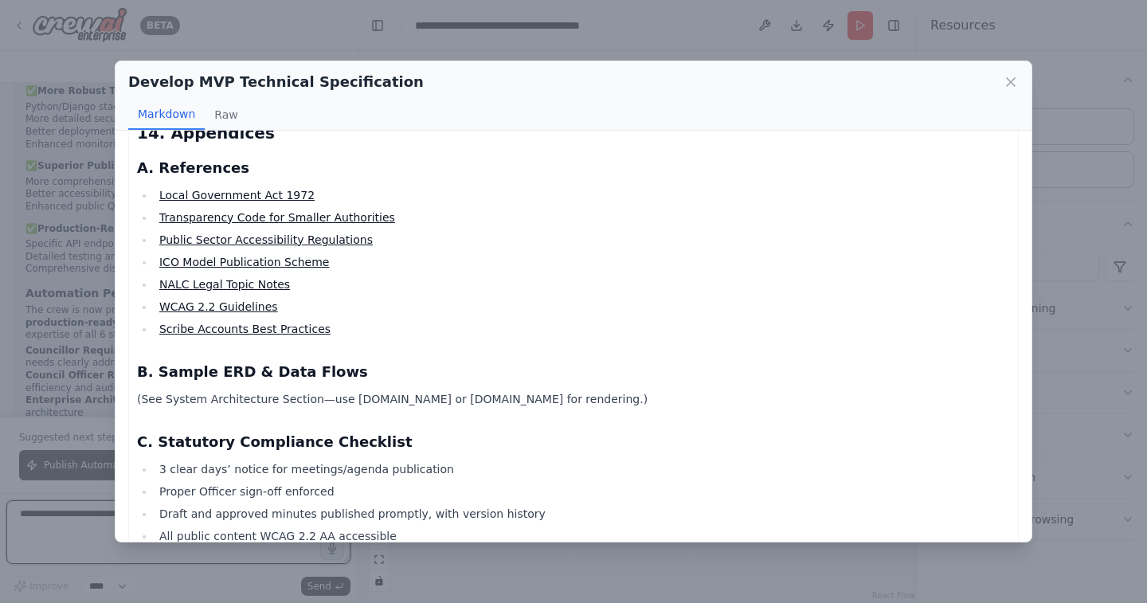
scroll to position [7571, 0]
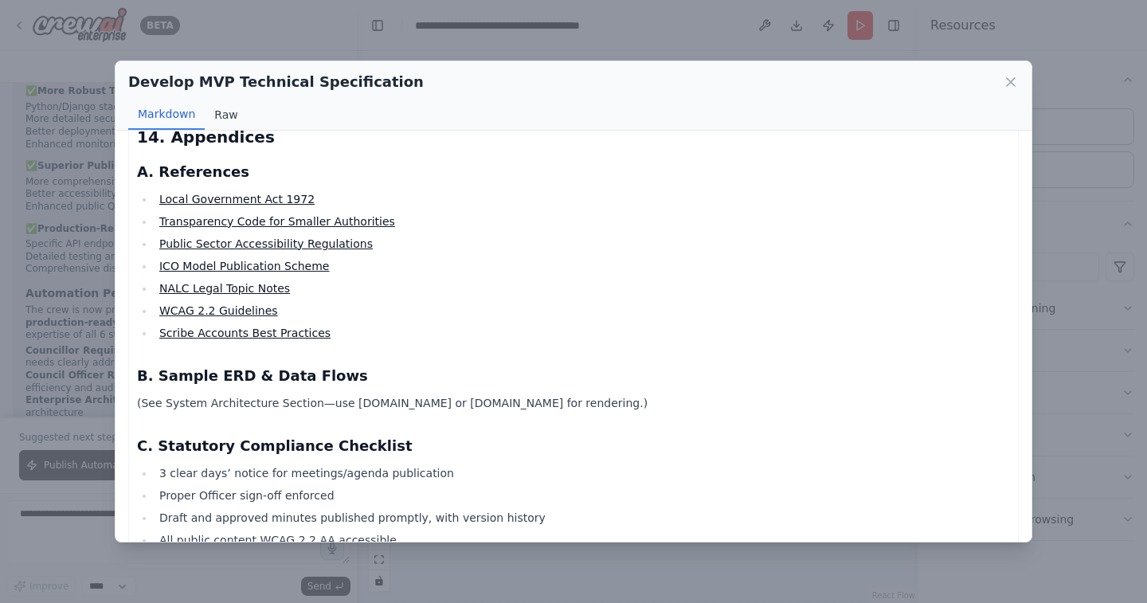
click at [226, 114] on button "Raw" at bounding box center [226, 115] width 42 height 30
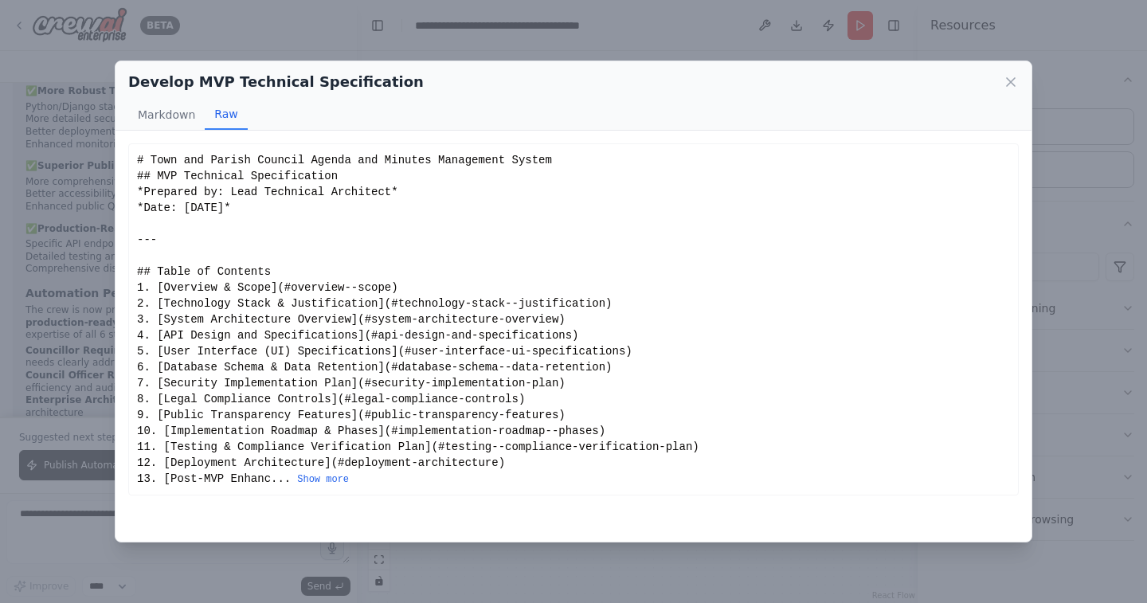
scroll to position [0, 0]
click at [183, 114] on button "Markdown" at bounding box center [166, 115] width 76 height 30
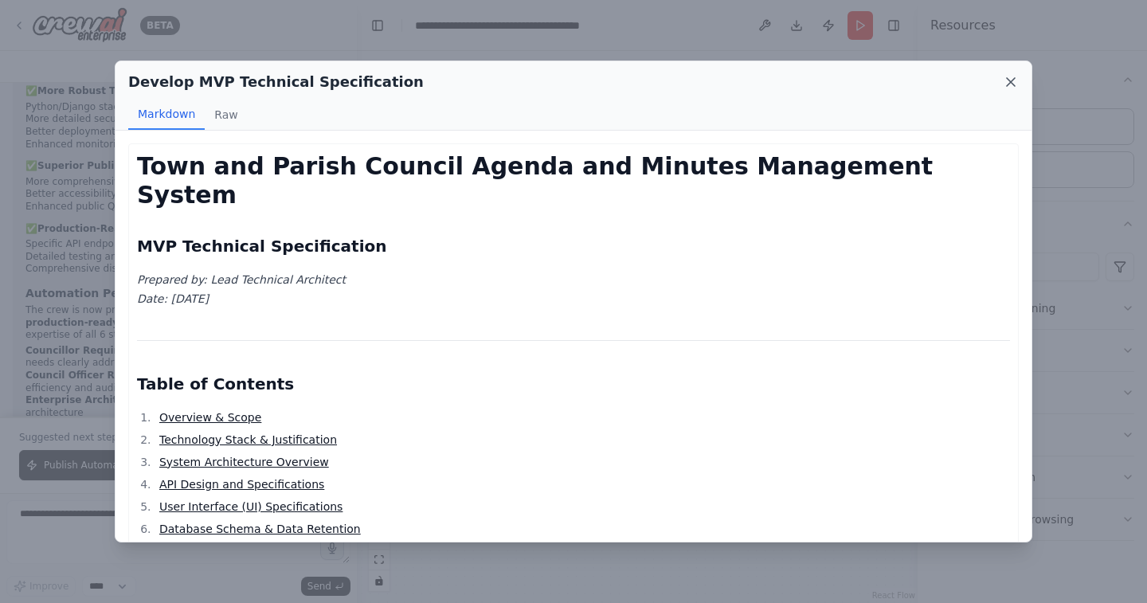
click at [1007, 83] on icon at bounding box center [1011, 82] width 16 height 16
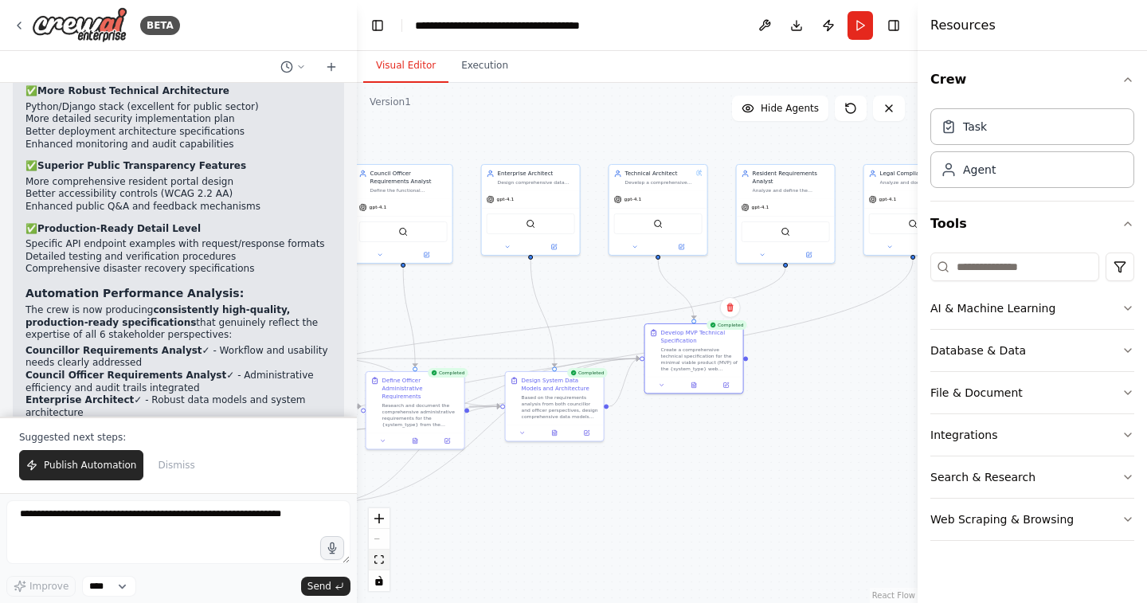
click at [382, 560] on icon "fit view" at bounding box center [379, 559] width 10 height 9
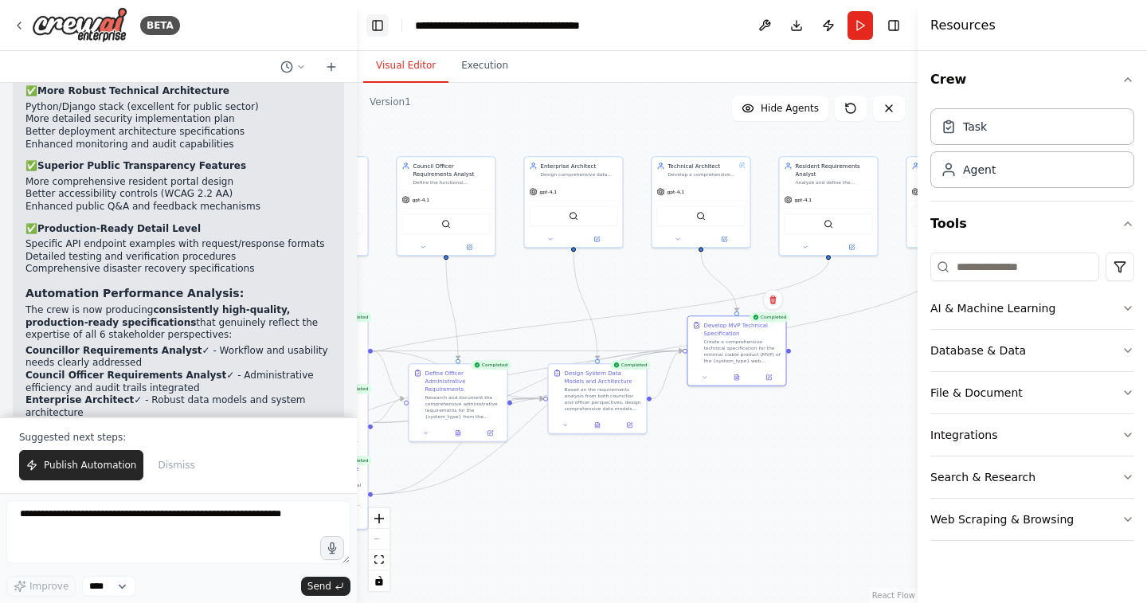
click at [381, 29] on button "Toggle Left Sidebar" at bounding box center [378, 25] width 22 height 22
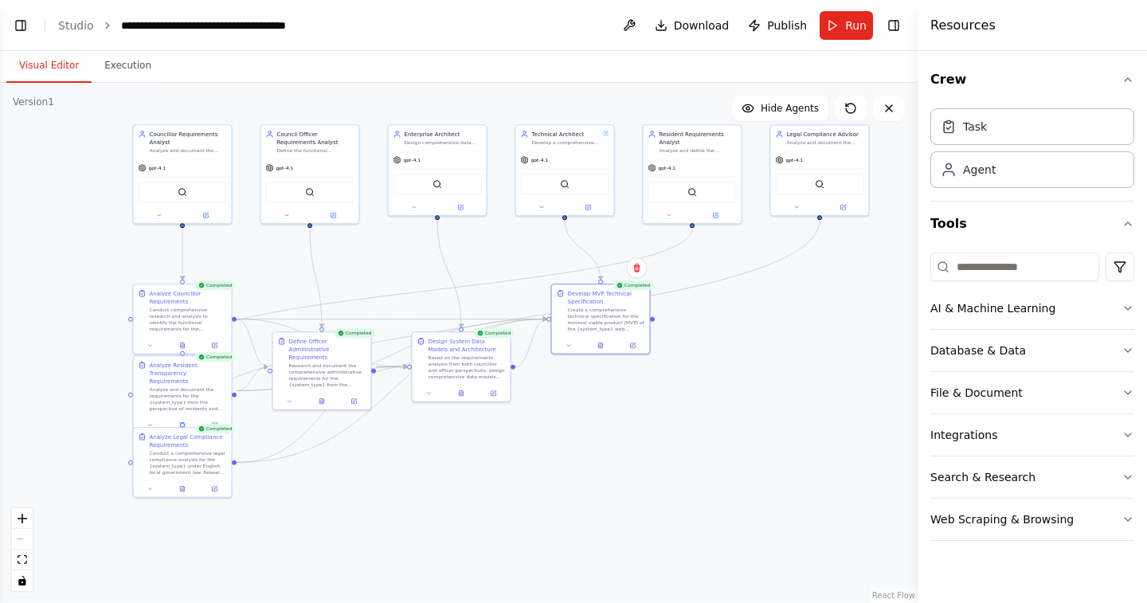
drag, startPoint x: 184, startPoint y: 334, endPoint x: 405, endPoint y: 302, distance: 223.0
click at [405, 302] on div ".deletable-edge-delete-btn { width: 20px; height: 20px; border: 0px solid #ffff…" at bounding box center [459, 343] width 918 height 520
